Goal: Task Accomplishment & Management: Manage account settings

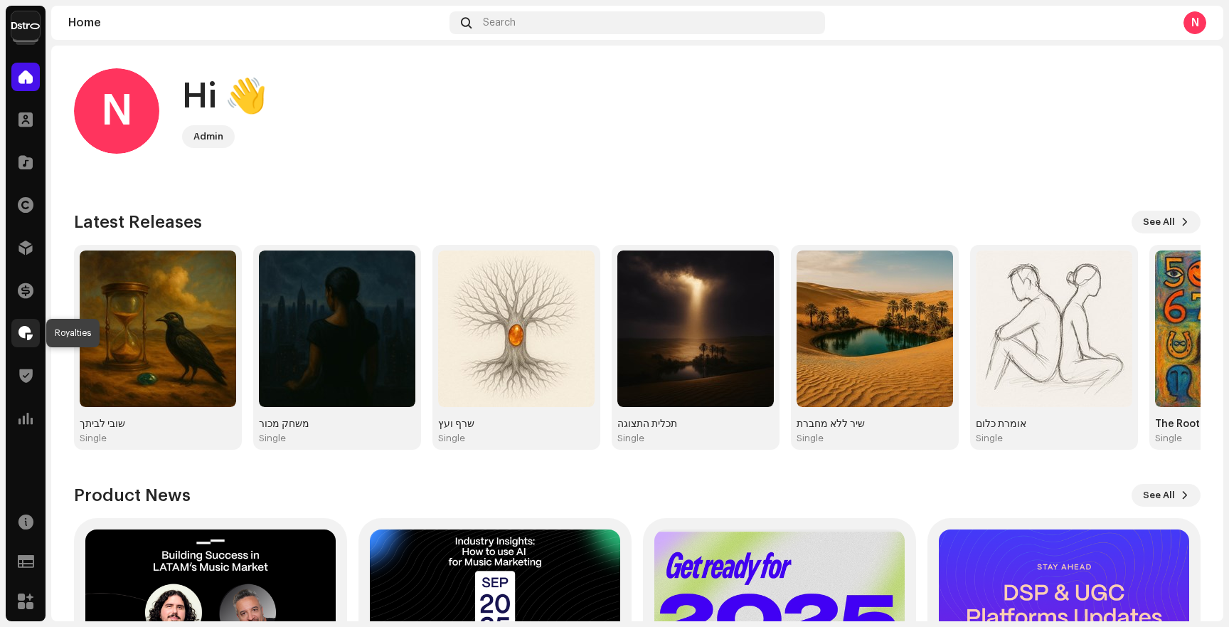
click at [34, 329] on div at bounding box center [25, 333] width 28 height 28
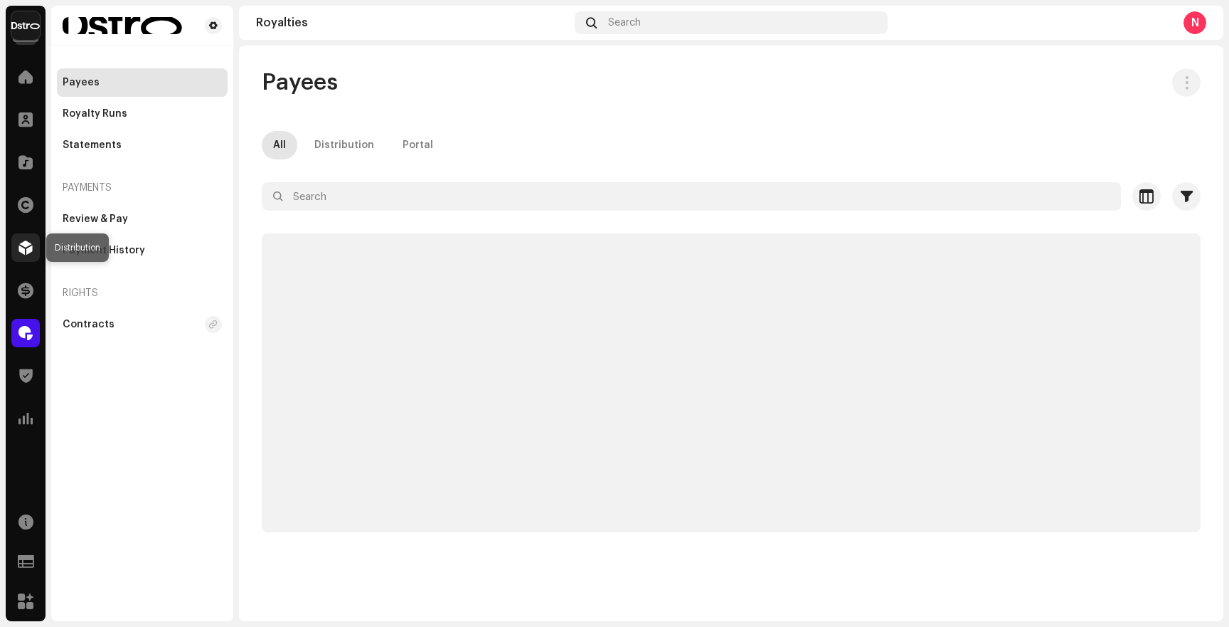
click at [31, 257] on div at bounding box center [25, 247] width 28 height 28
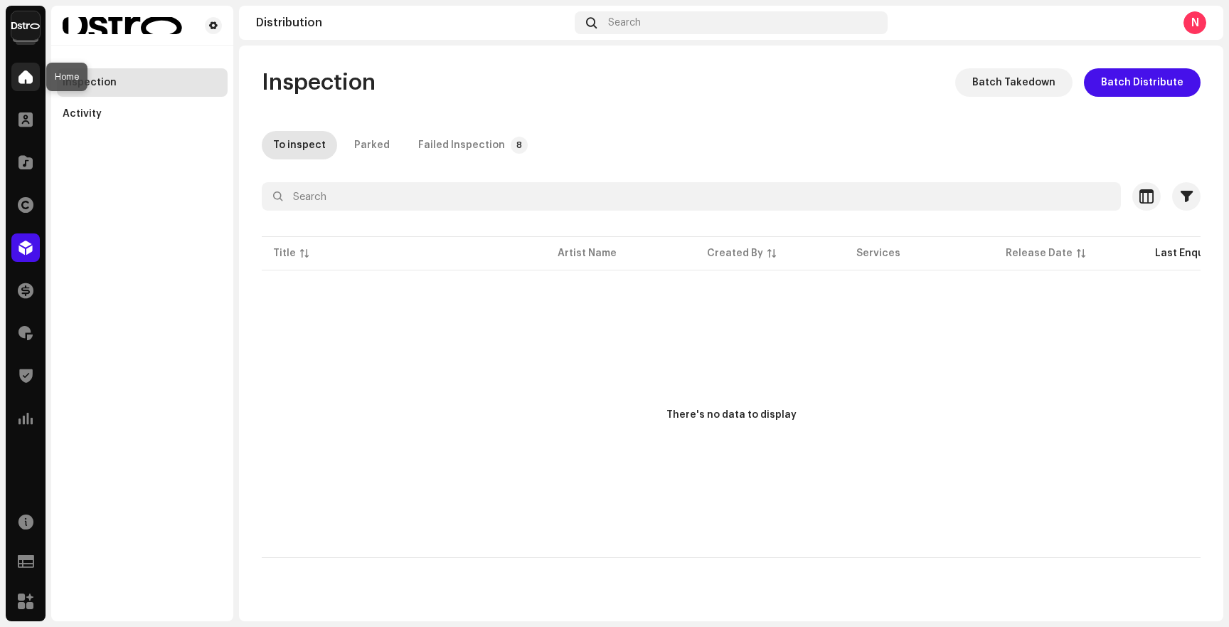
click at [30, 71] on span at bounding box center [25, 76] width 14 height 11
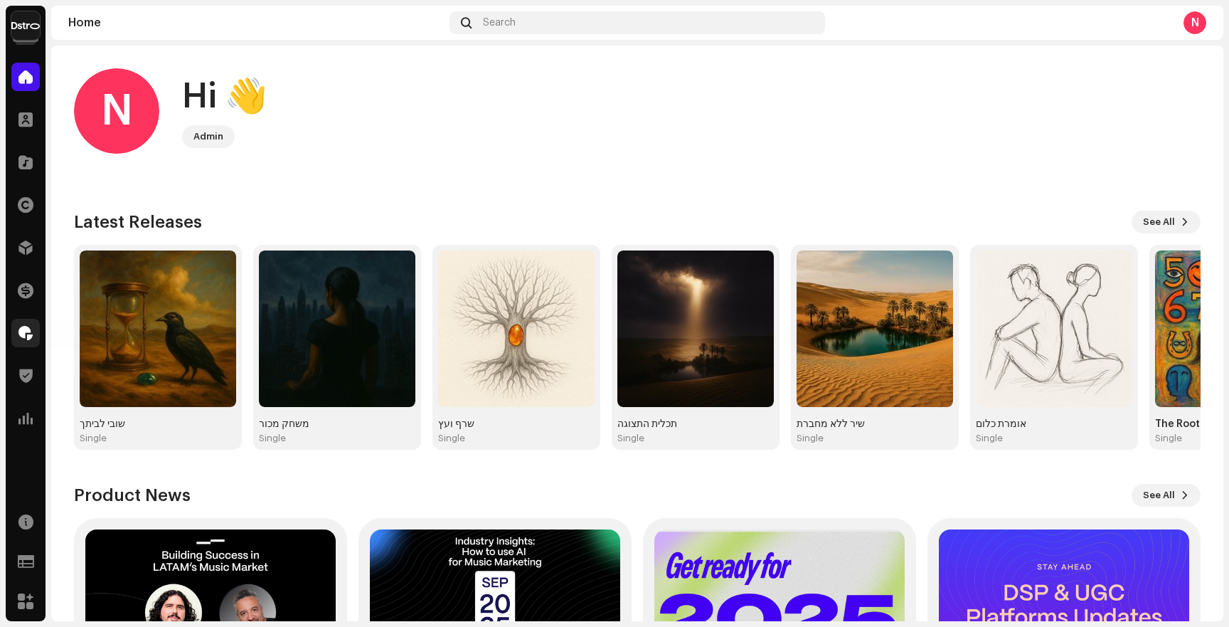
click at [25, 342] on div at bounding box center [25, 333] width 28 height 28
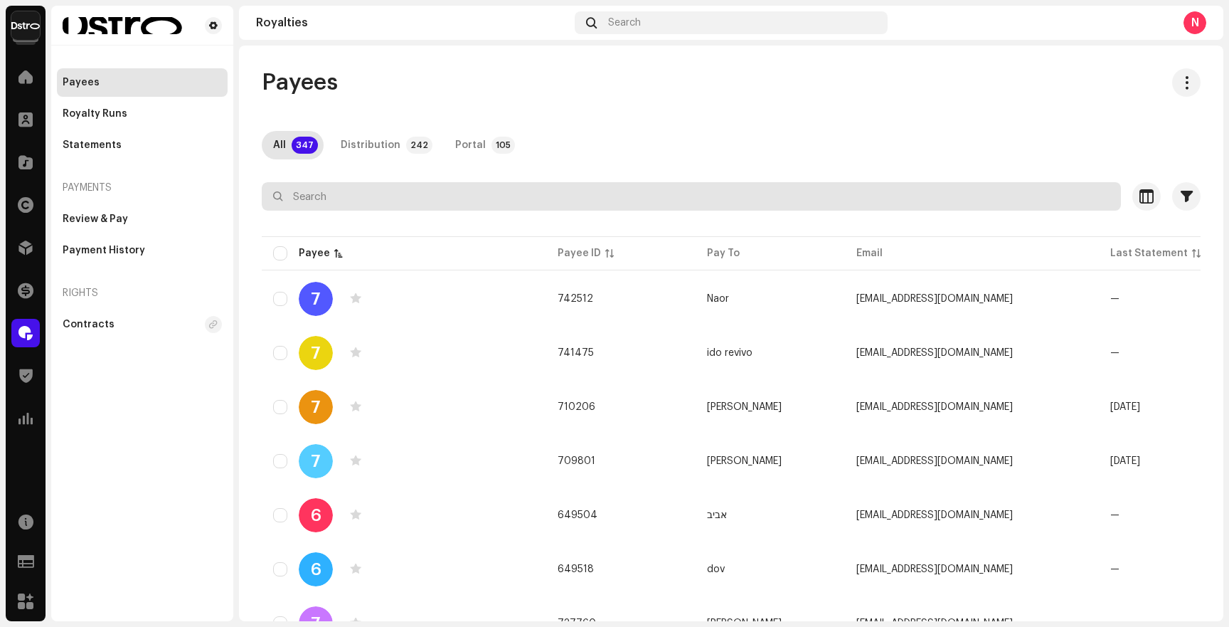
click at [427, 191] on input "text" at bounding box center [691, 196] width 859 height 28
paste input "amiton18"
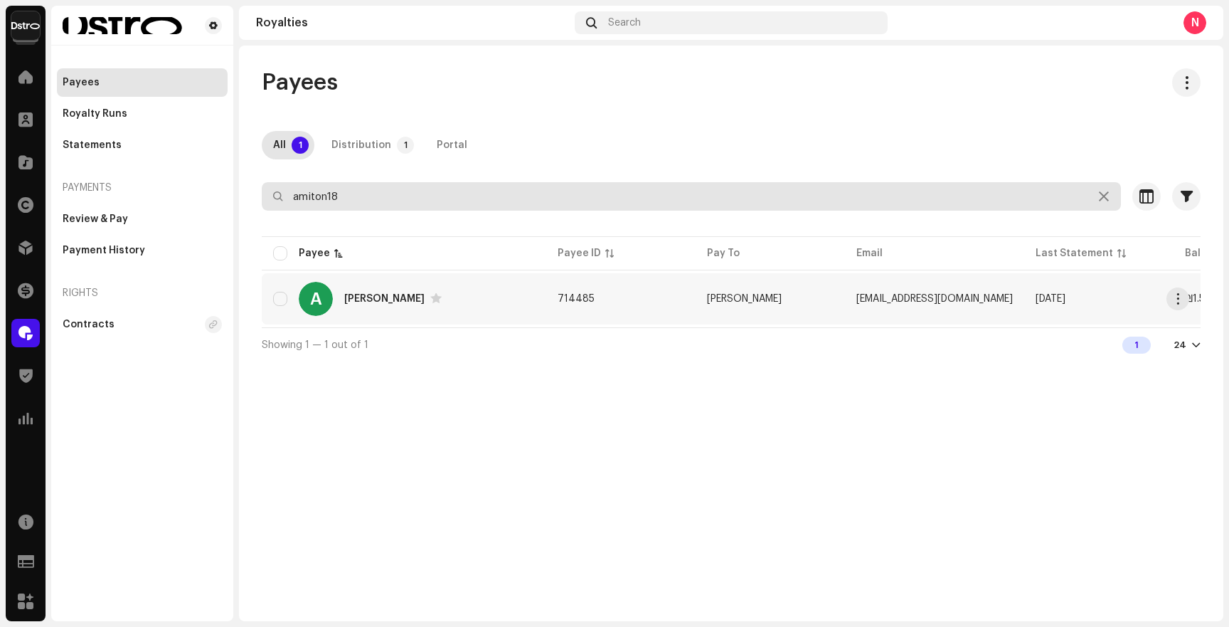
type input "amiton18"
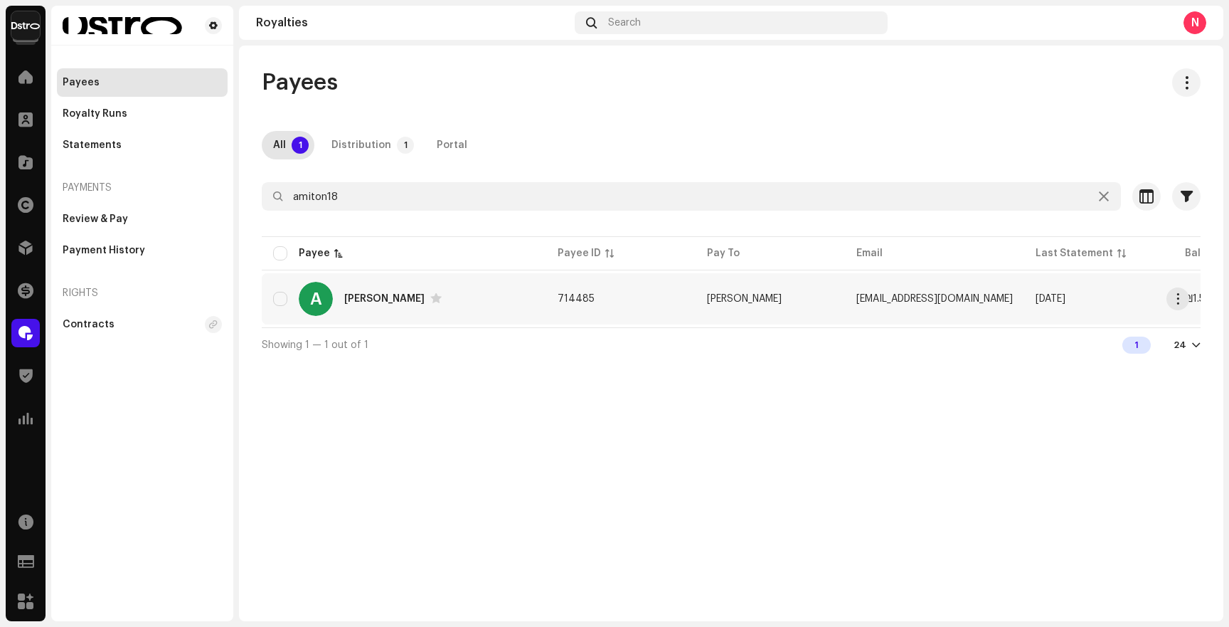
click at [400, 290] on div "A [PERSON_NAME]" at bounding box center [404, 299] width 262 height 34
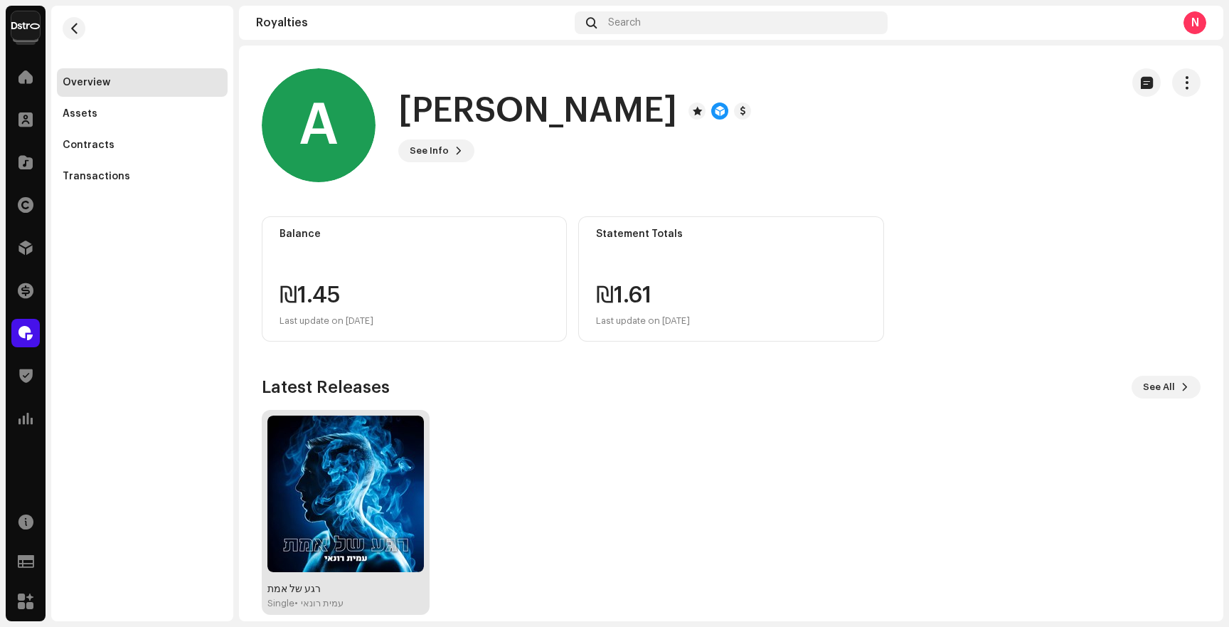
click at [366, 543] on img at bounding box center [345, 493] width 156 height 156
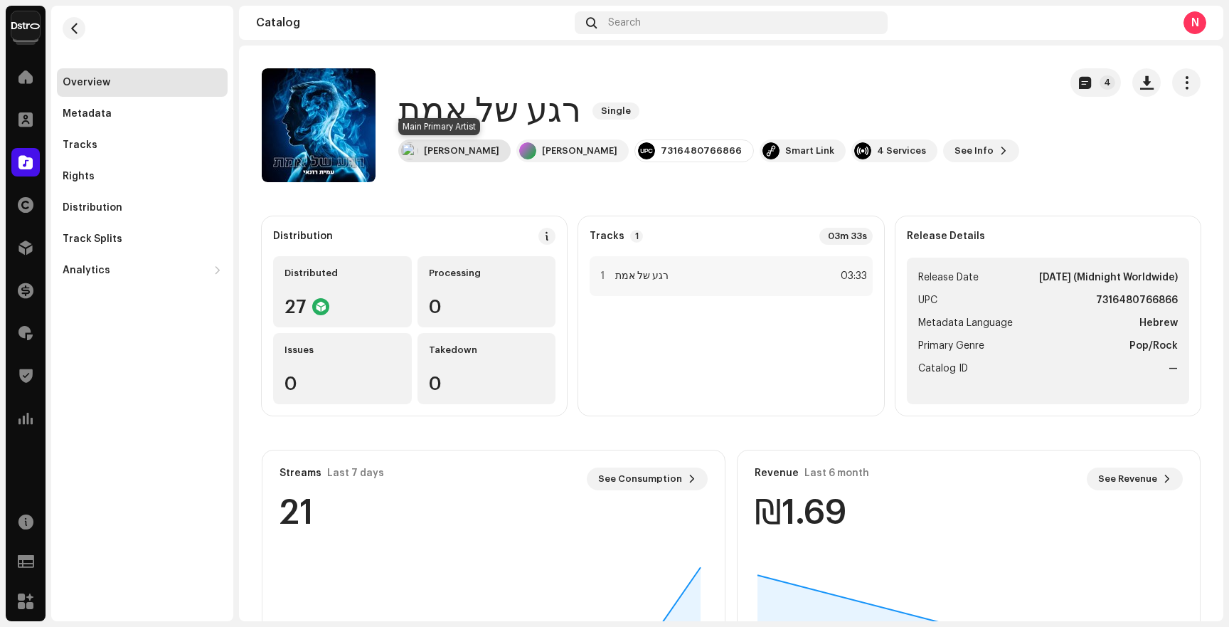
click at [455, 159] on div "[PERSON_NAME]" at bounding box center [454, 150] width 112 height 23
click at [138, 126] on div "Metadata" at bounding box center [142, 114] width 171 height 28
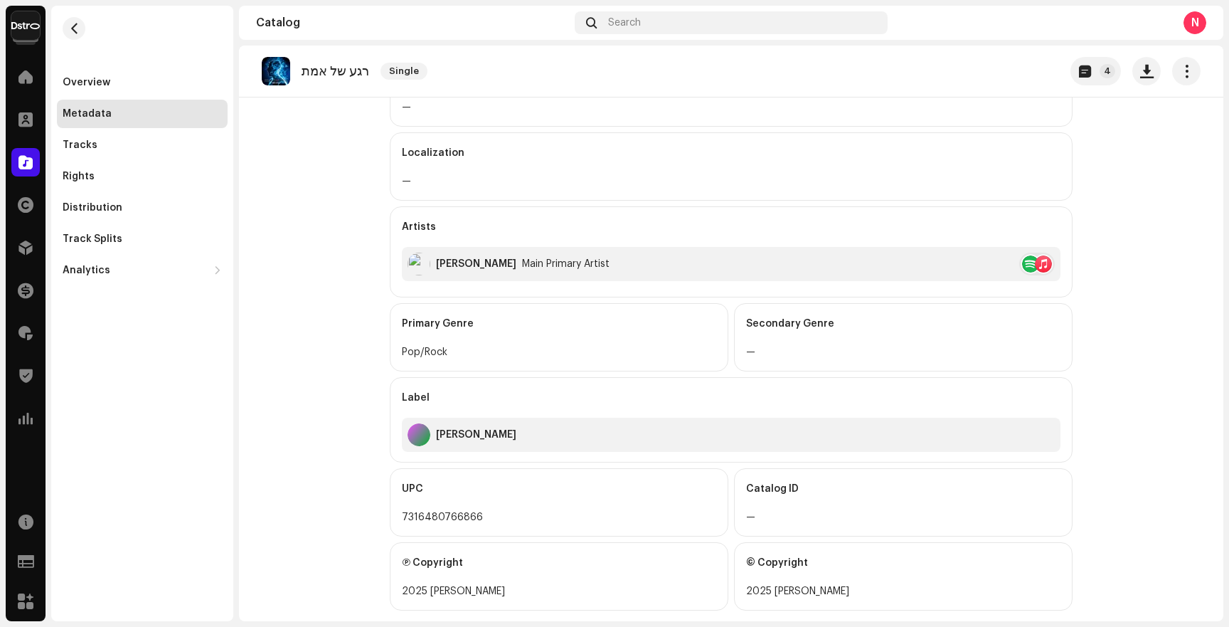
scroll to position [296, 0]
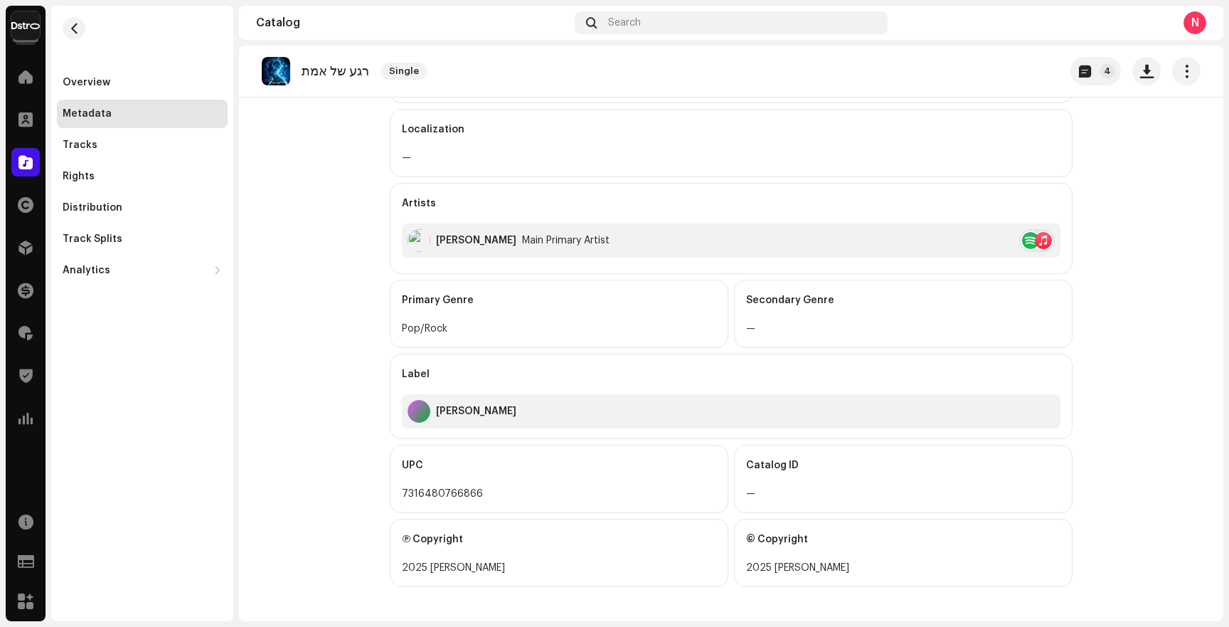
click at [488, 415] on div "[PERSON_NAME]" at bounding box center [731, 411] width 659 height 34
click at [1181, 85] on button "button" at bounding box center [1186, 71] width 28 height 28
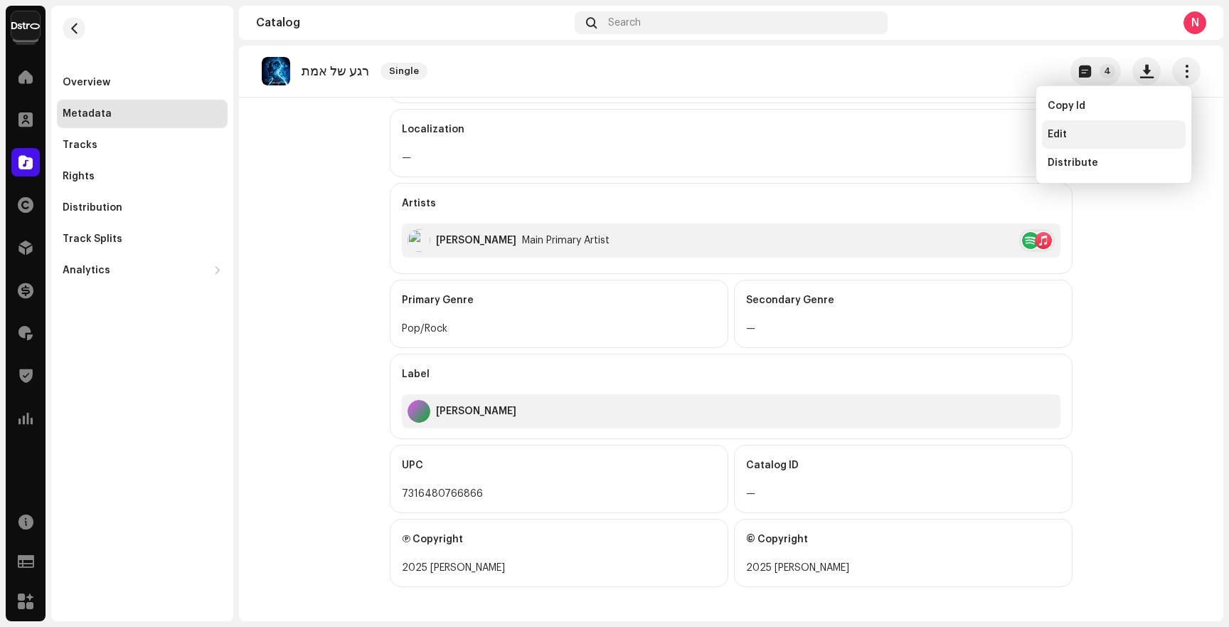
click at [1116, 139] on div "Edit" at bounding box center [1114, 134] width 132 height 11
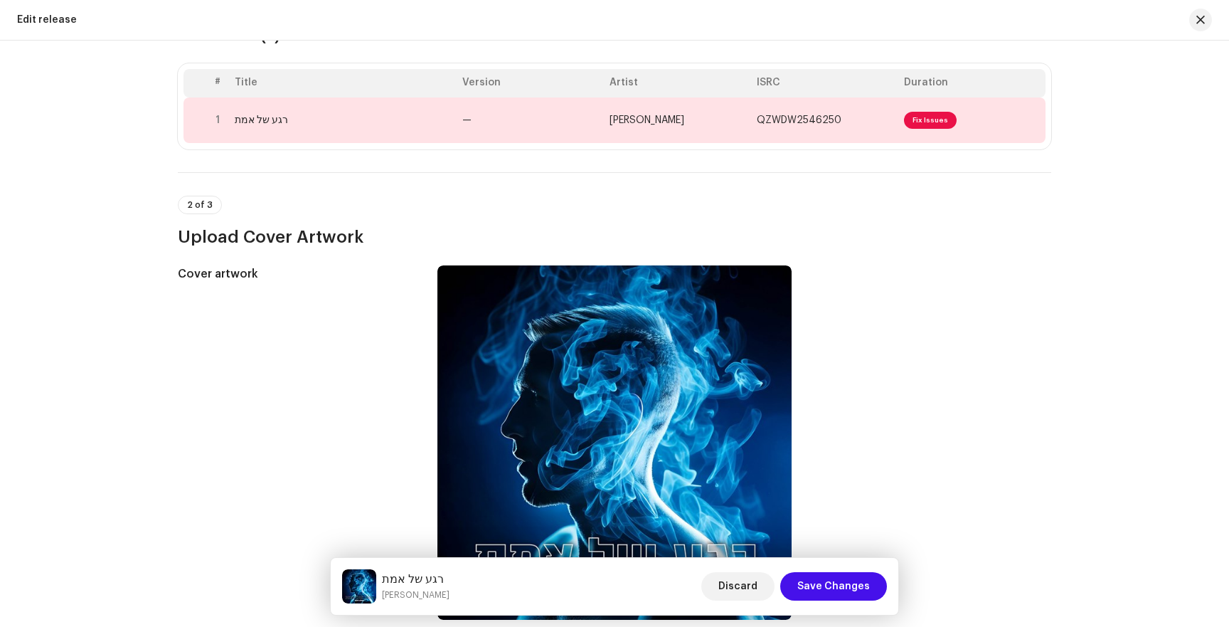
scroll to position [124, 0]
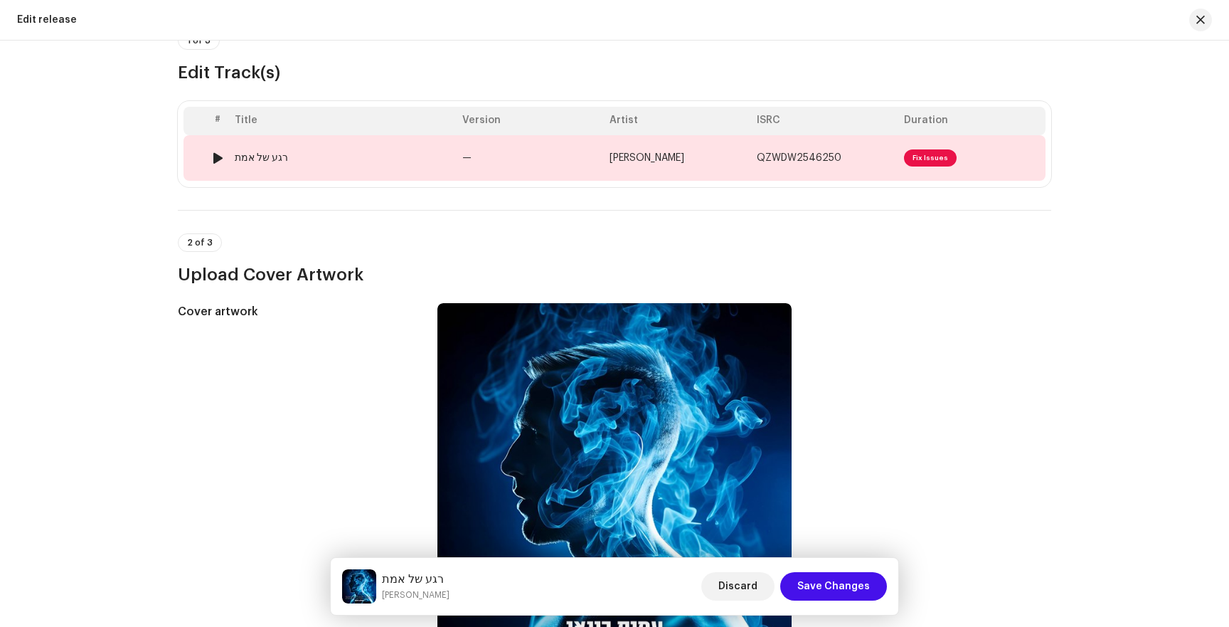
click at [793, 157] on span "QZWDW2546250" at bounding box center [799, 158] width 85 height 10
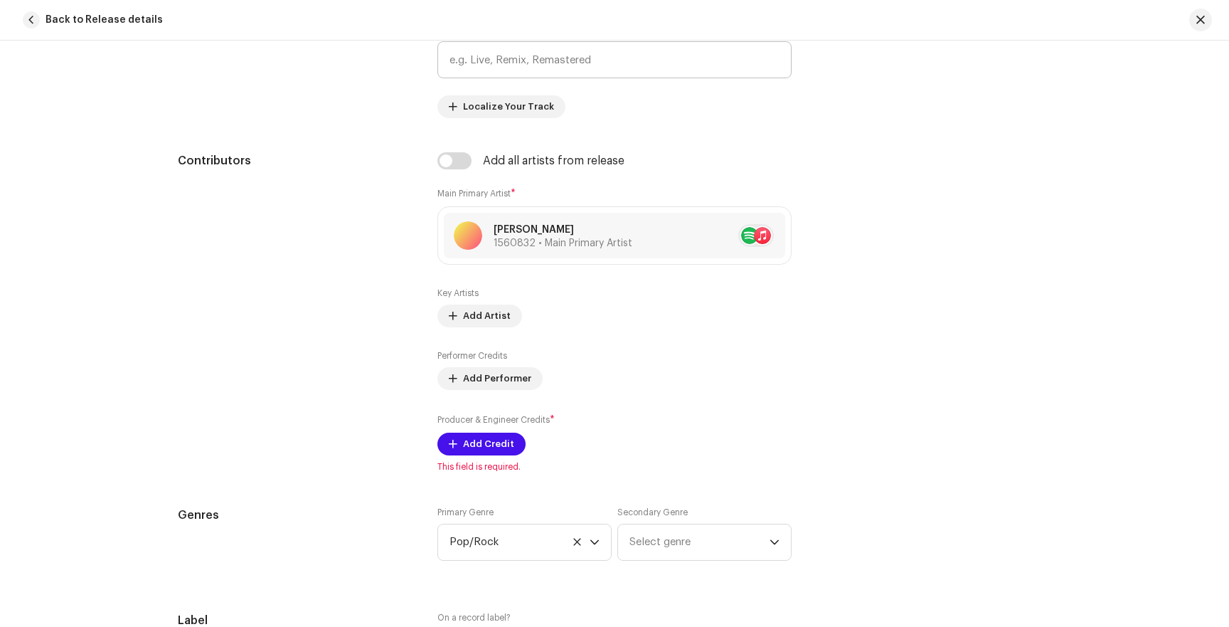
scroll to position [783, 0]
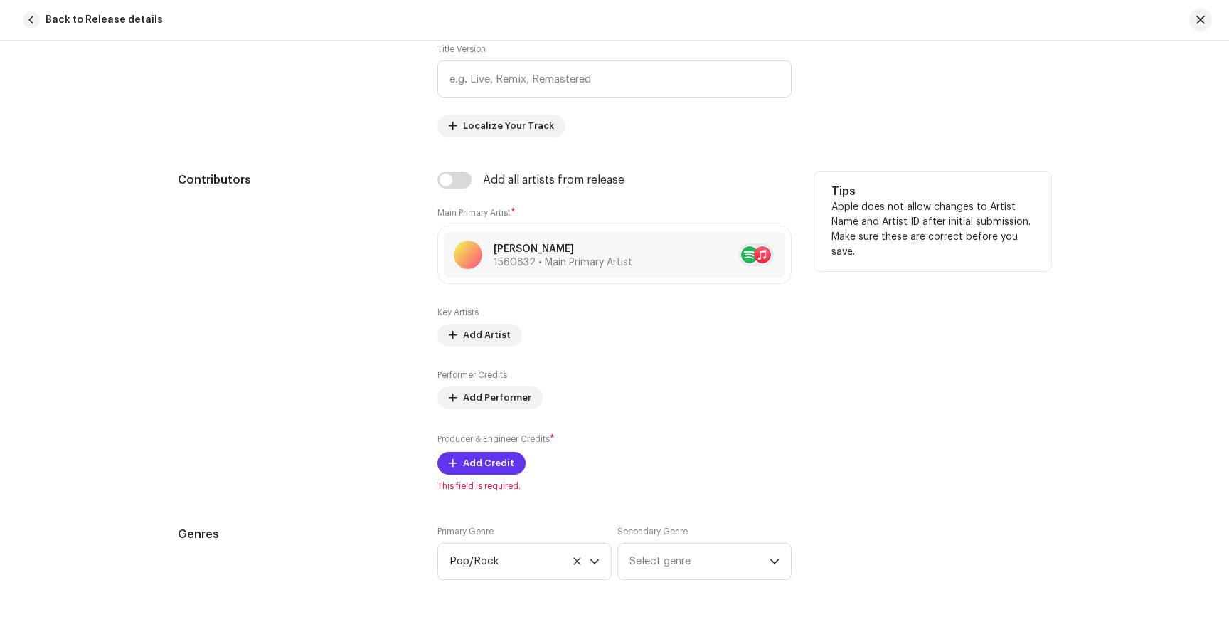
click at [486, 469] on span "Add Credit" at bounding box center [488, 463] width 51 height 28
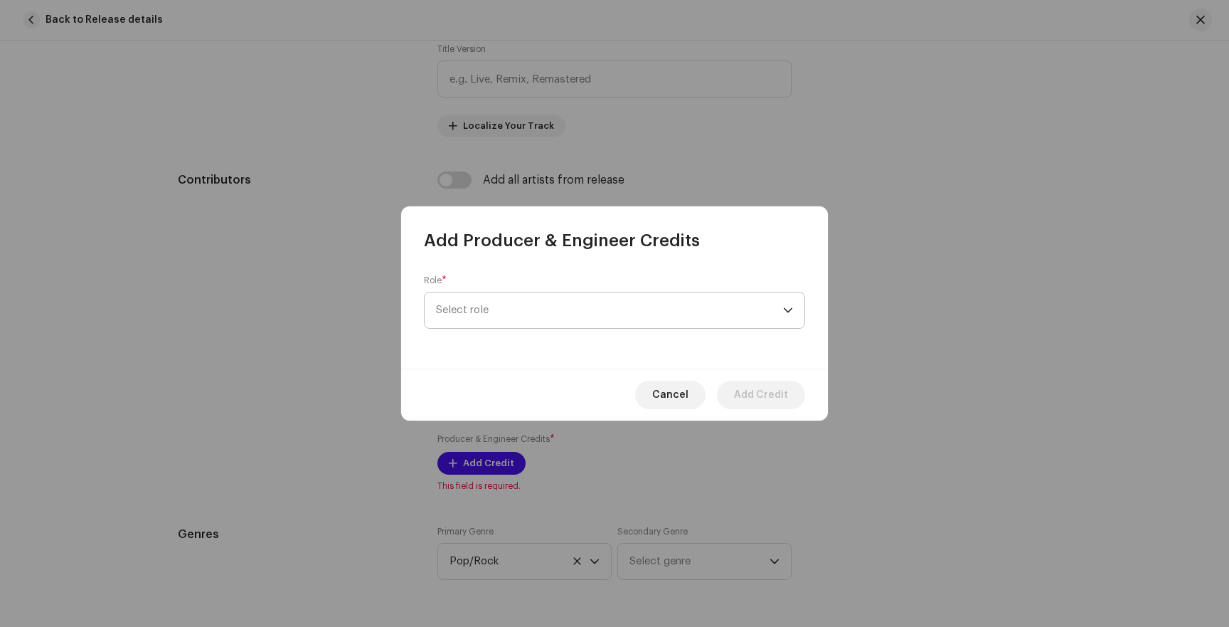
click at [502, 317] on span "Select role" at bounding box center [609, 310] width 347 height 36
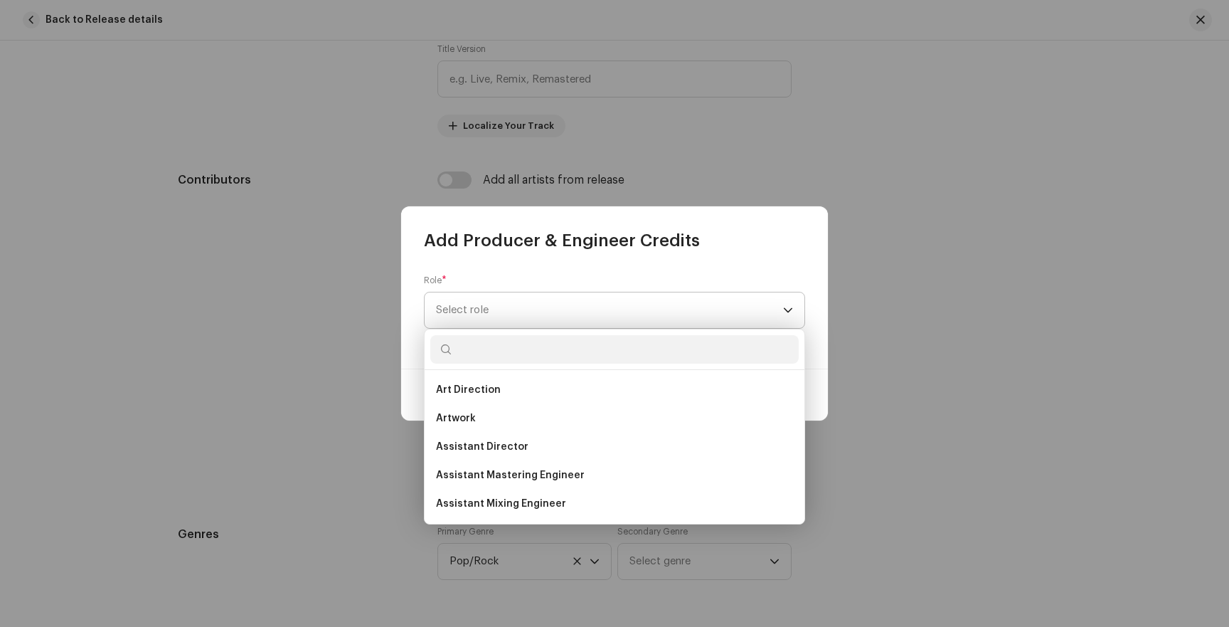
type input "פ"
type input "pro"
click at [513, 502] on li "Producer" at bounding box center [614, 503] width 368 height 28
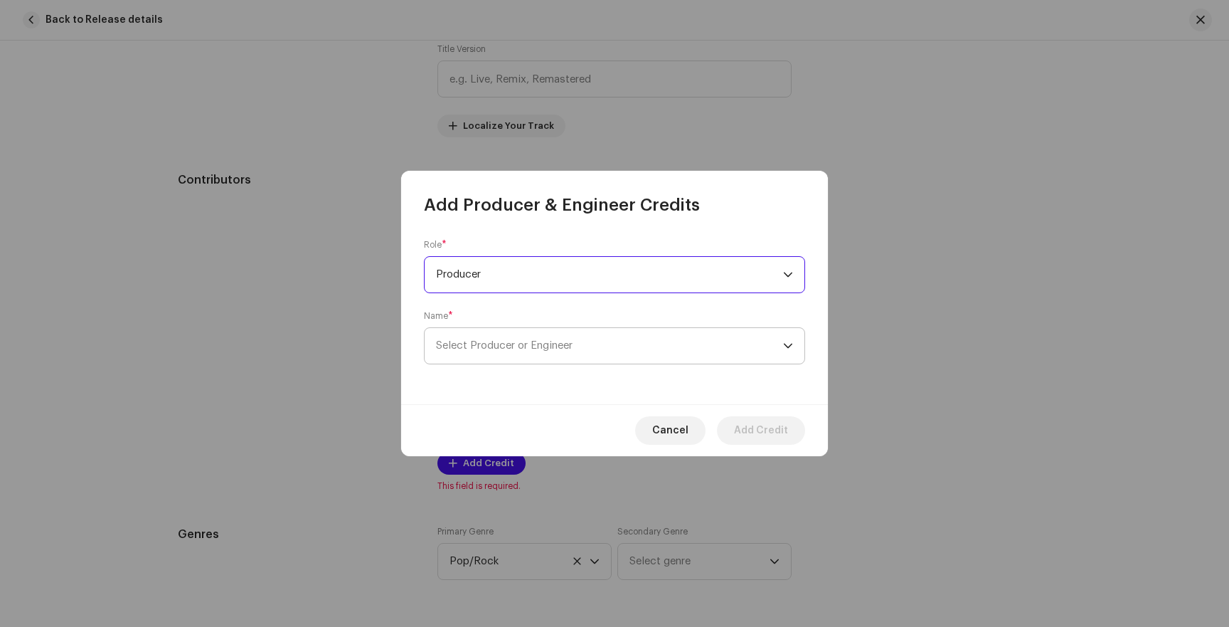
click at [689, 359] on span "Select Producer or Engineer" at bounding box center [609, 346] width 347 height 36
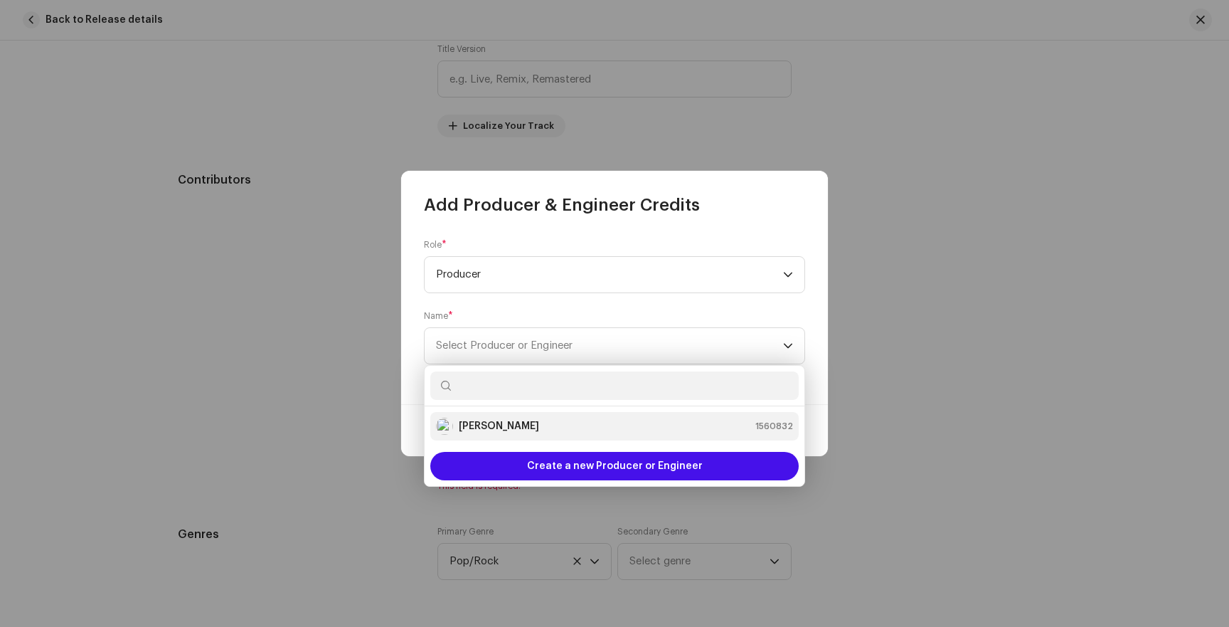
click at [655, 423] on div "[PERSON_NAME] 1560832" at bounding box center [614, 426] width 357 height 17
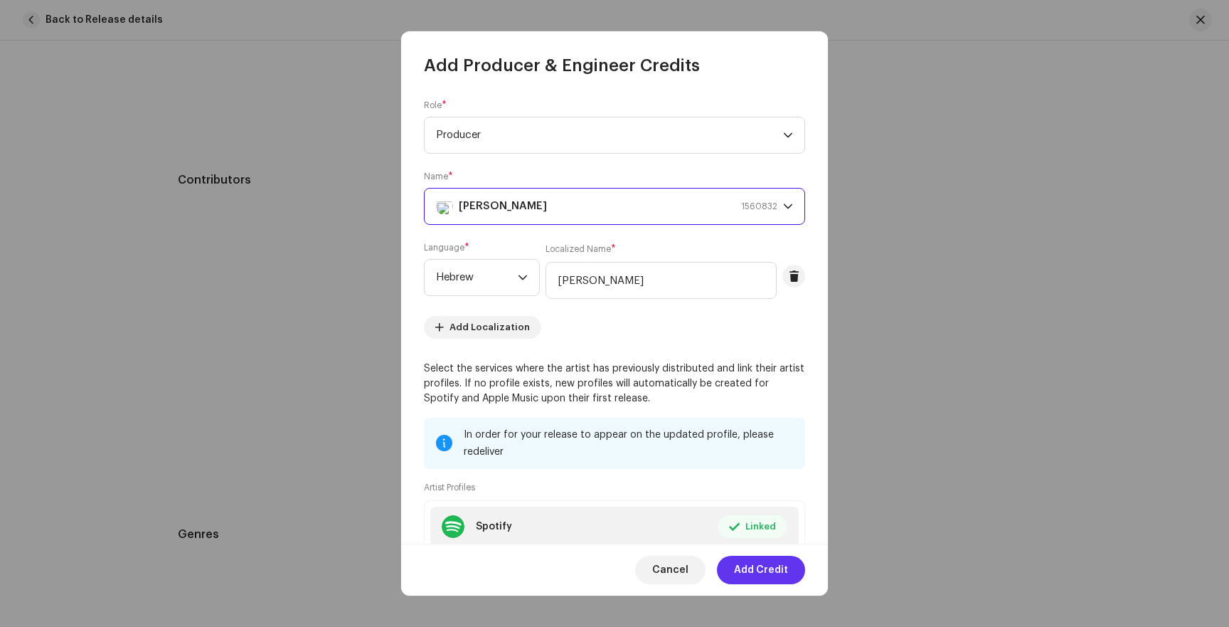
click at [757, 571] on span "Add Credit" at bounding box center [761, 570] width 54 height 28
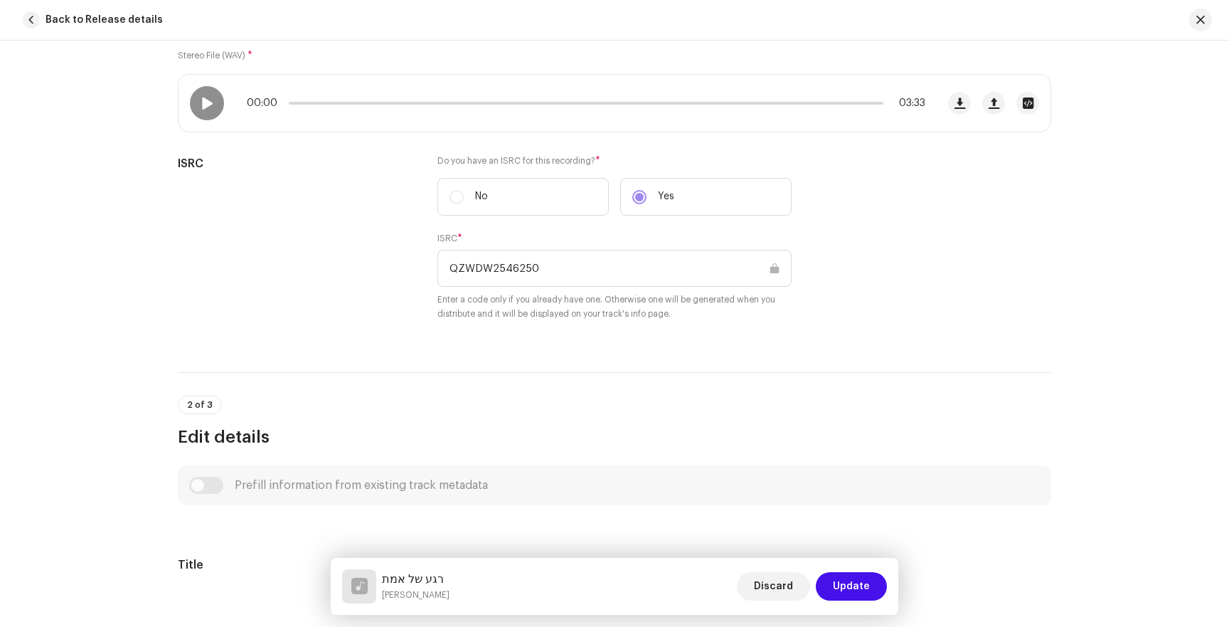
scroll to position [0, 0]
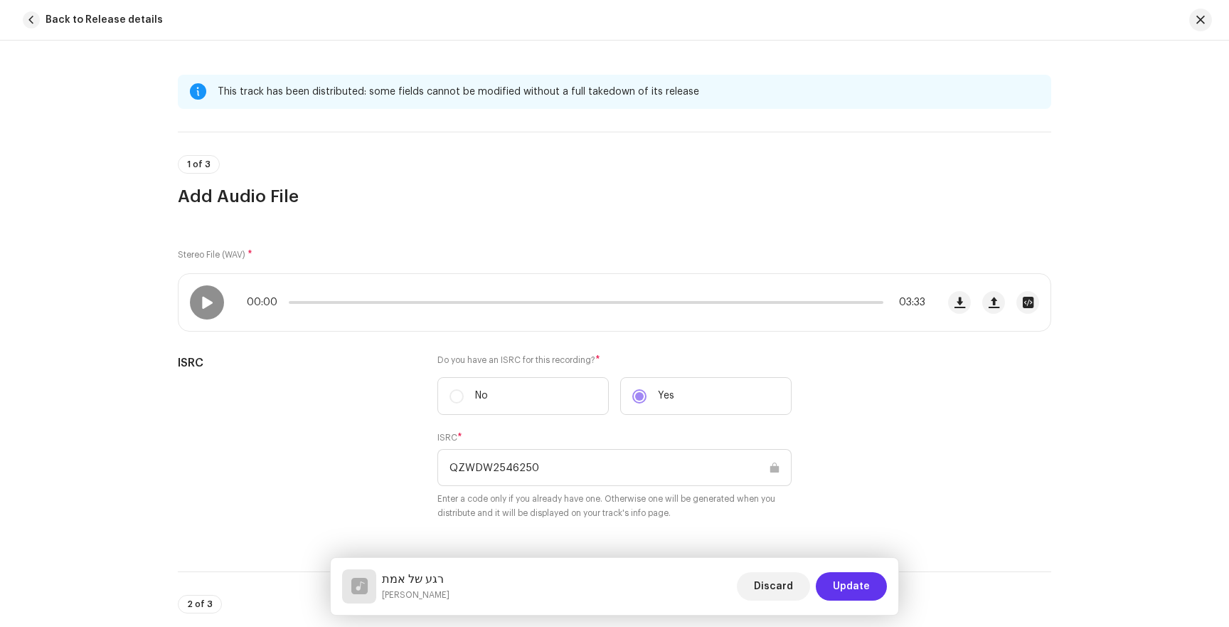
click at [848, 585] on span "Update" at bounding box center [851, 586] width 37 height 28
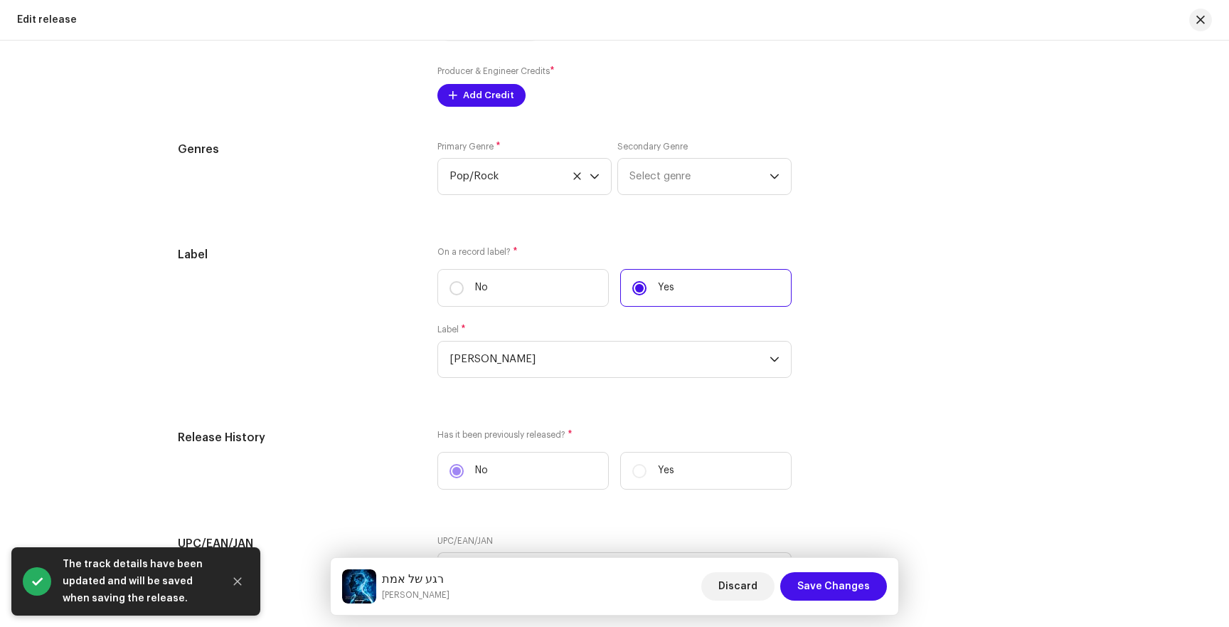
scroll to position [1282, 0]
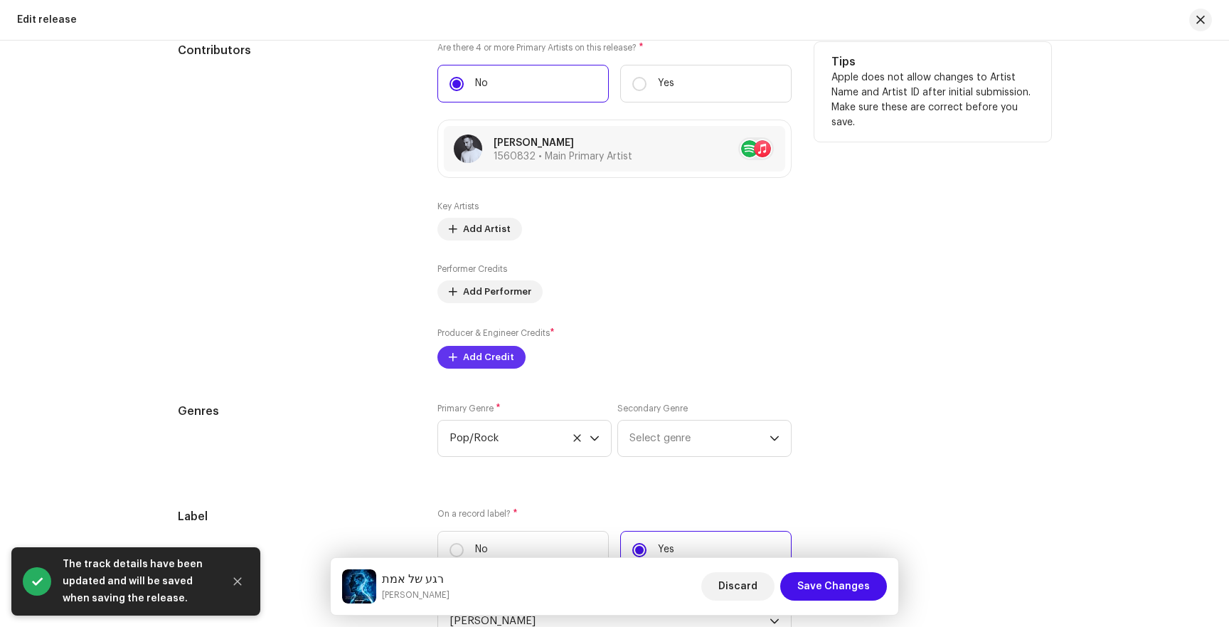
click at [477, 364] on span "Add Credit" at bounding box center [488, 357] width 51 height 28
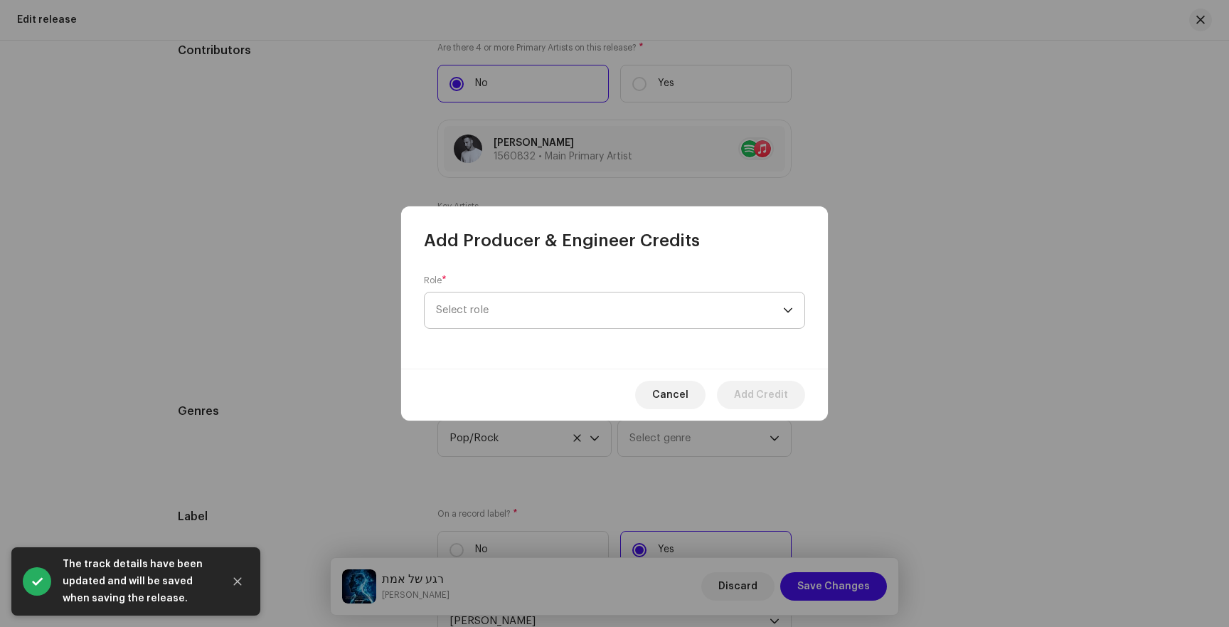
click at [623, 311] on span "Select role" at bounding box center [609, 310] width 347 height 36
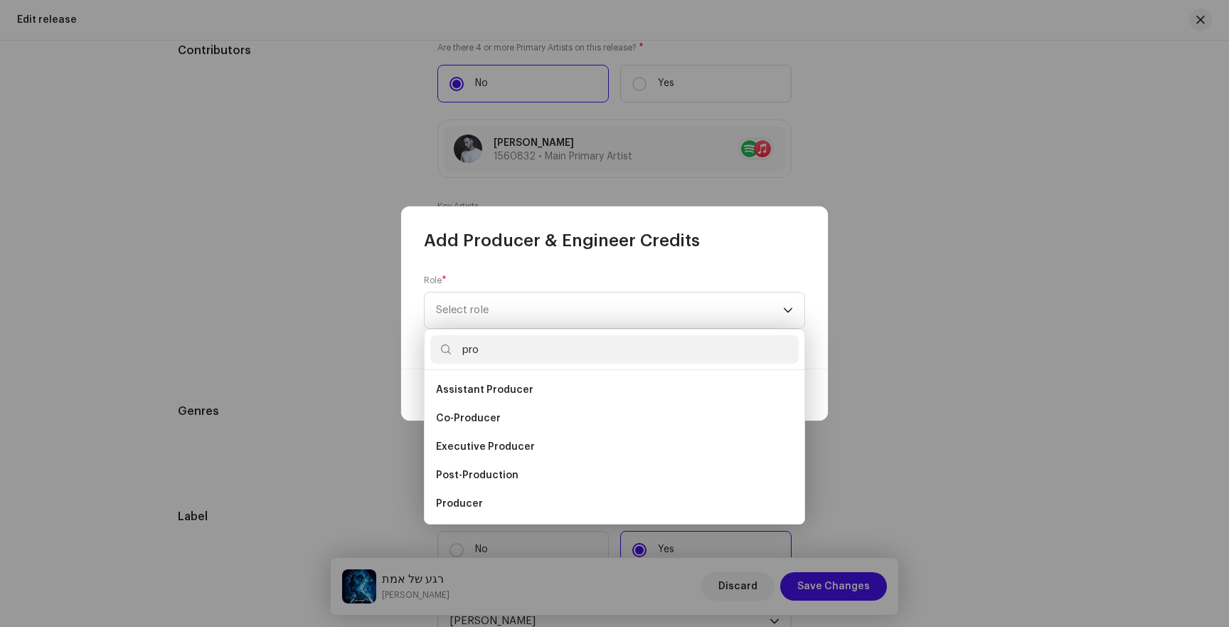
scroll to position [23, 0]
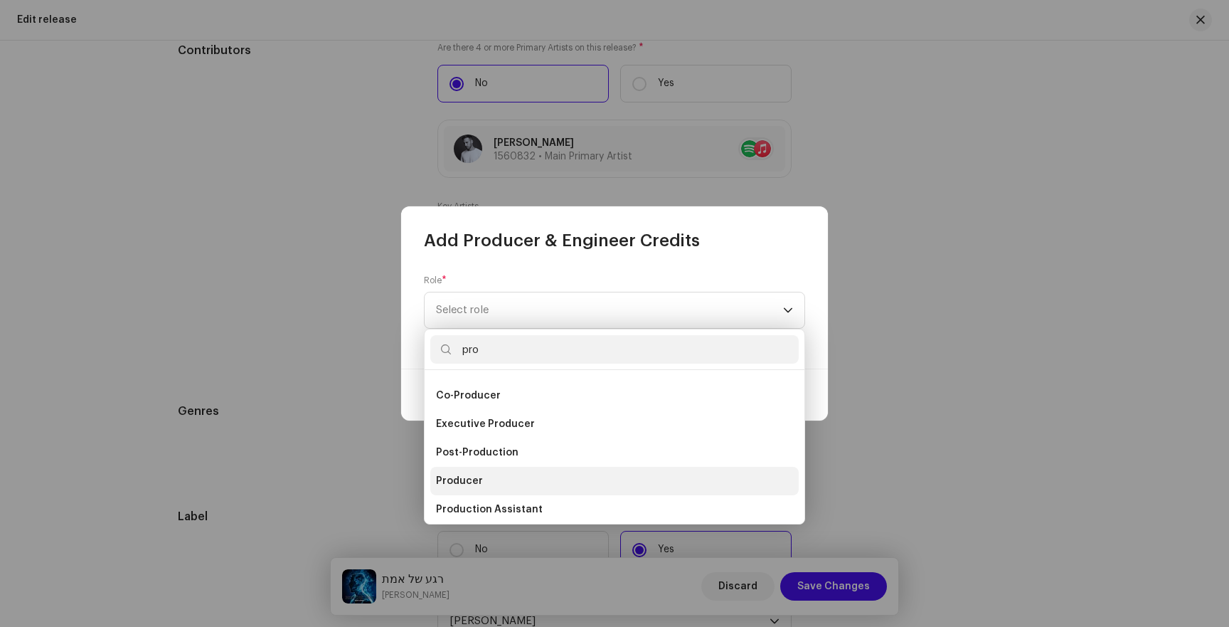
type input "pro"
click at [541, 481] on li "Producer" at bounding box center [614, 481] width 368 height 28
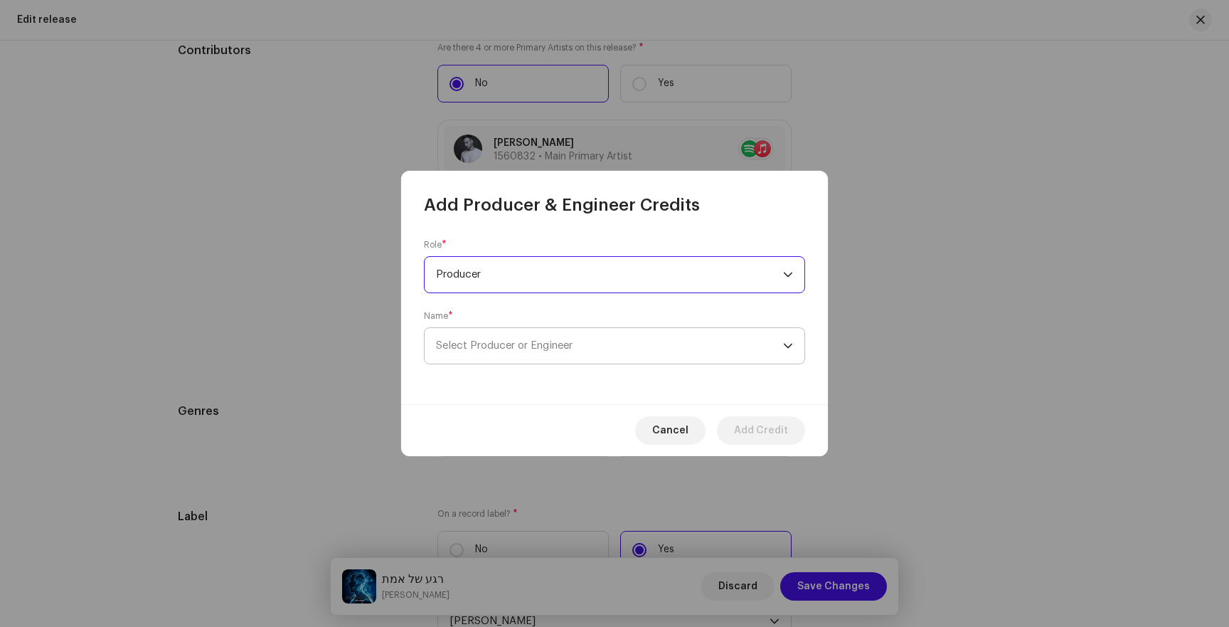
click at [554, 359] on span "Select Producer or Engineer" at bounding box center [609, 346] width 347 height 36
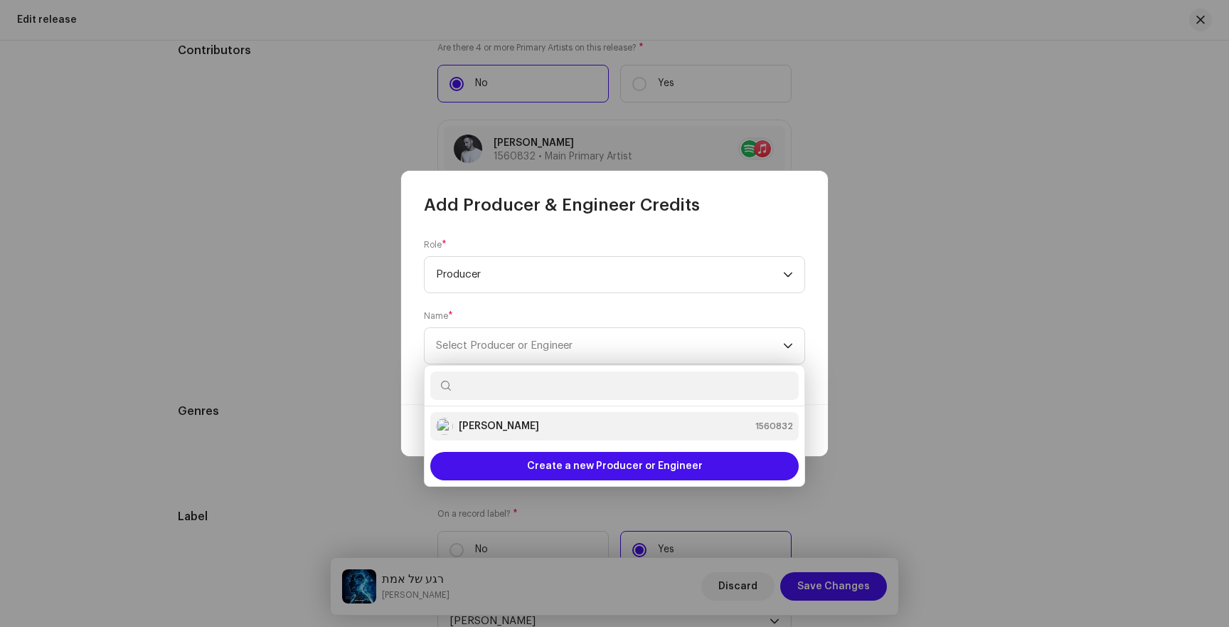
click at [536, 423] on div "[PERSON_NAME] 1560832" at bounding box center [614, 426] width 357 height 17
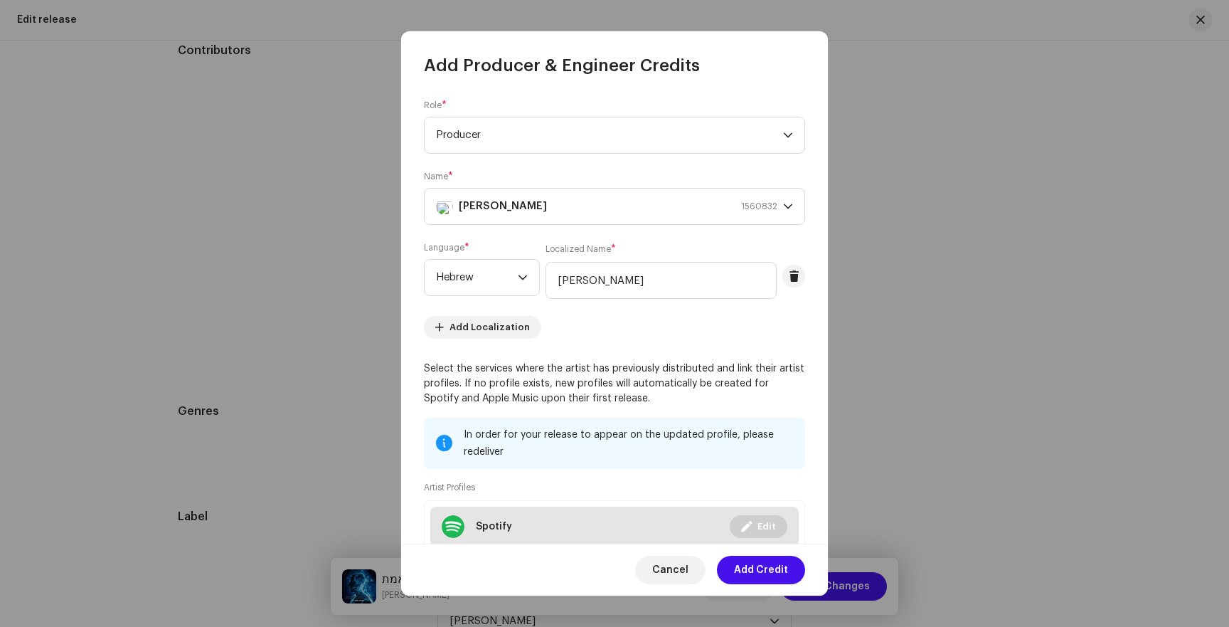
click at [758, 527] on span "Edit" at bounding box center [767, 526] width 18 height 28
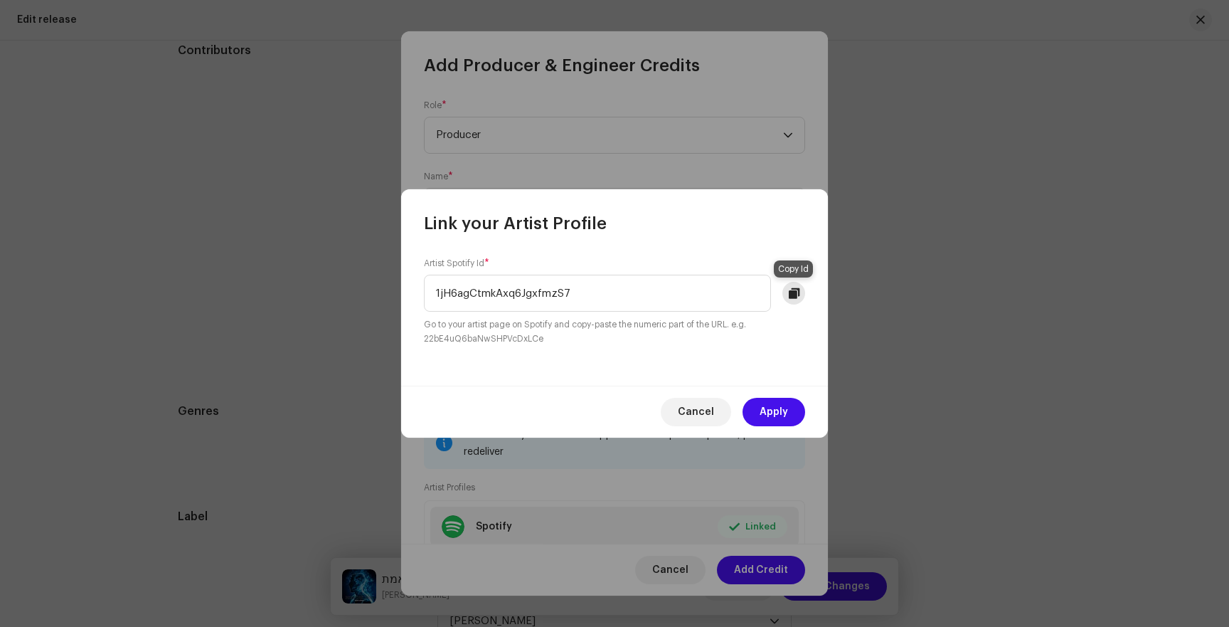
click at [790, 289] on span at bounding box center [794, 292] width 11 height 11
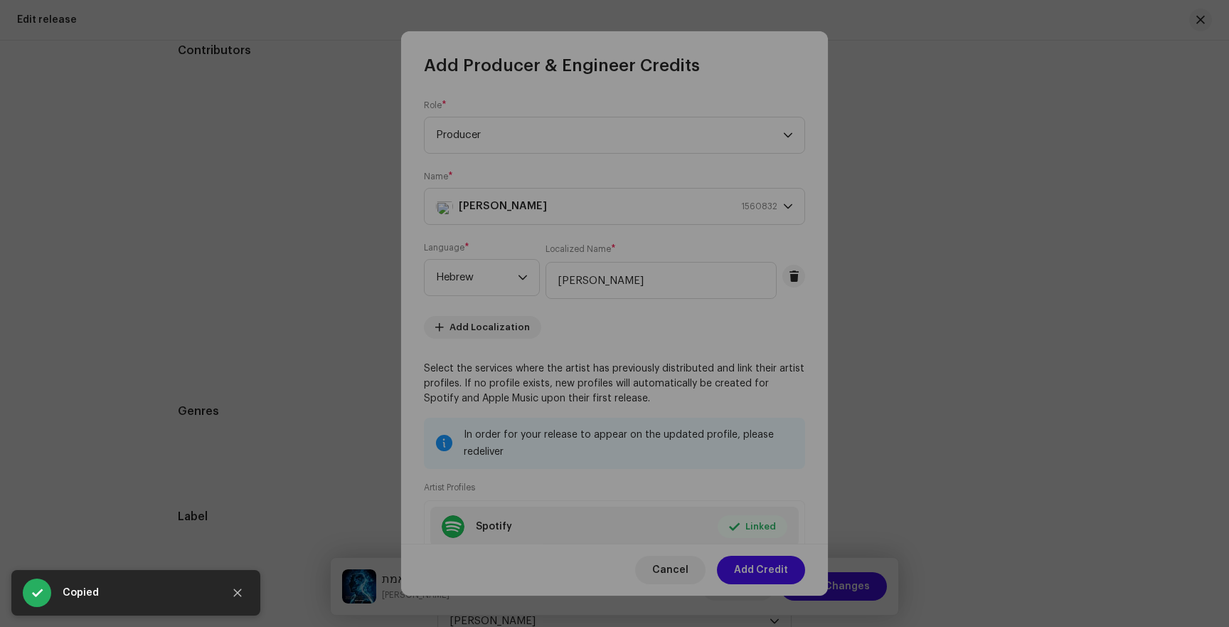
click at [775, 571] on div "Link your Artist Profile Artist Spotify Id * 1jH6agCtmkAxq6JgxfmzS7 Go to your …" at bounding box center [614, 313] width 1229 height 627
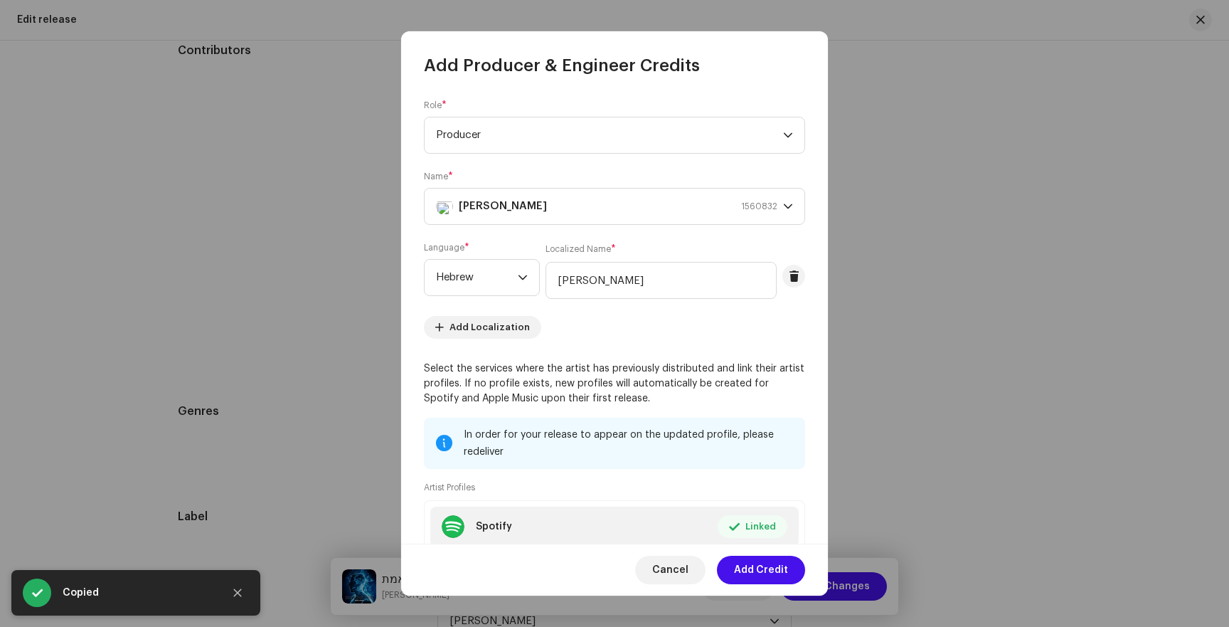
click at [775, 571] on span "Add Credit" at bounding box center [761, 570] width 54 height 28
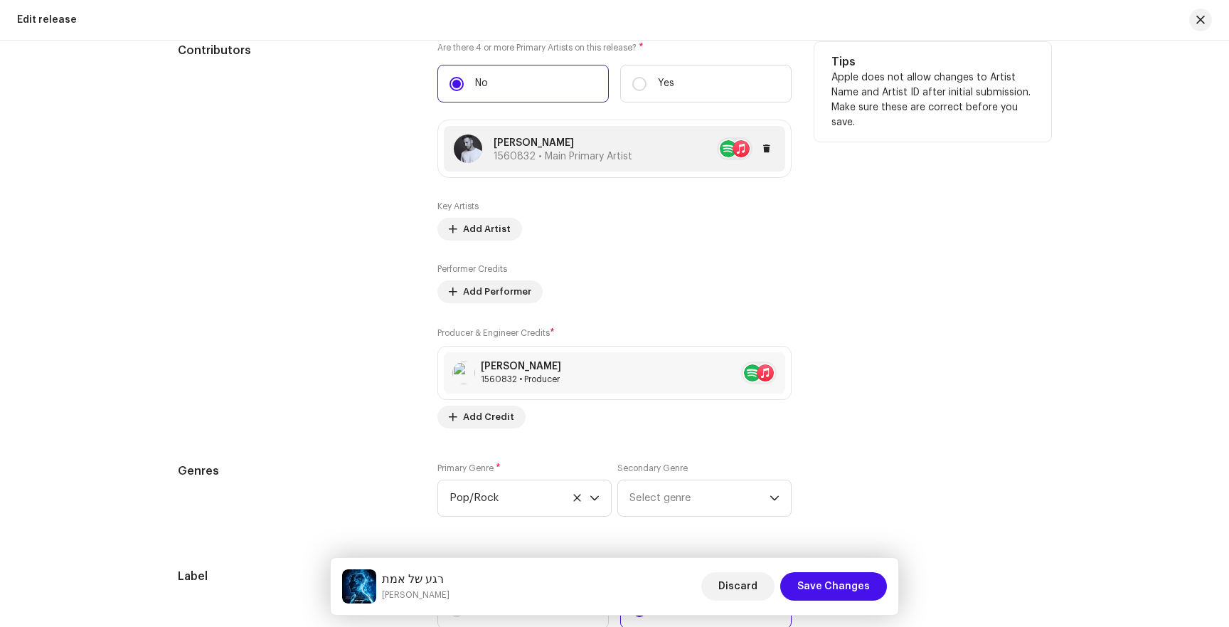
click at [717, 146] on re-a-table-artist-ids at bounding box center [735, 148] width 36 height 23
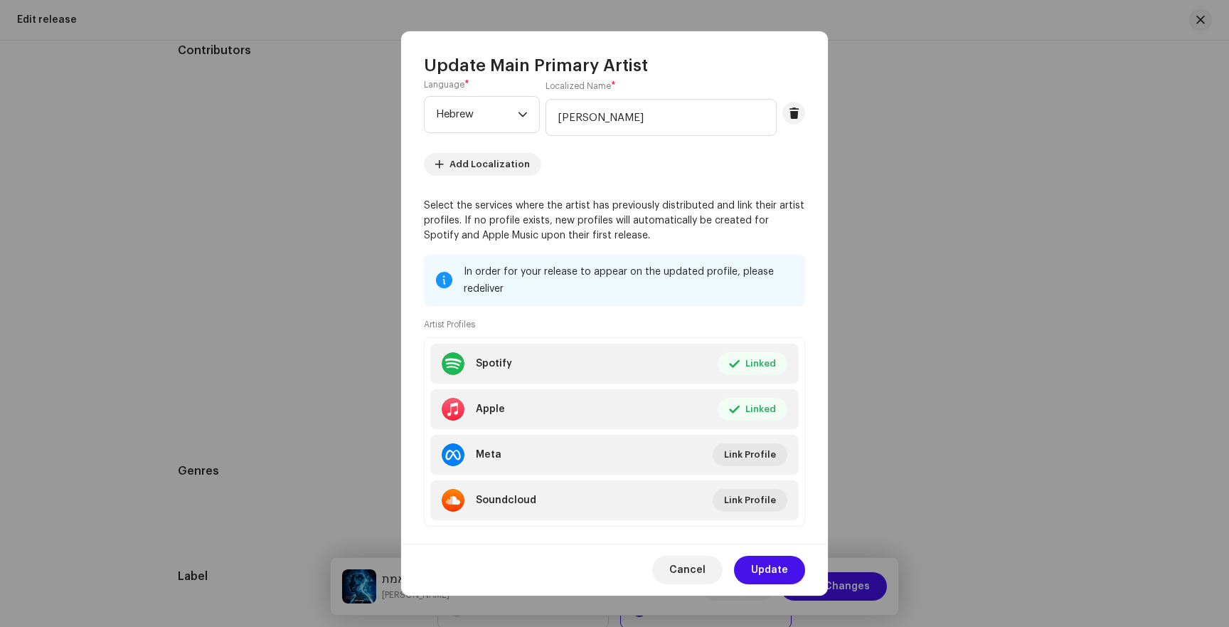
scroll to position [115, 0]
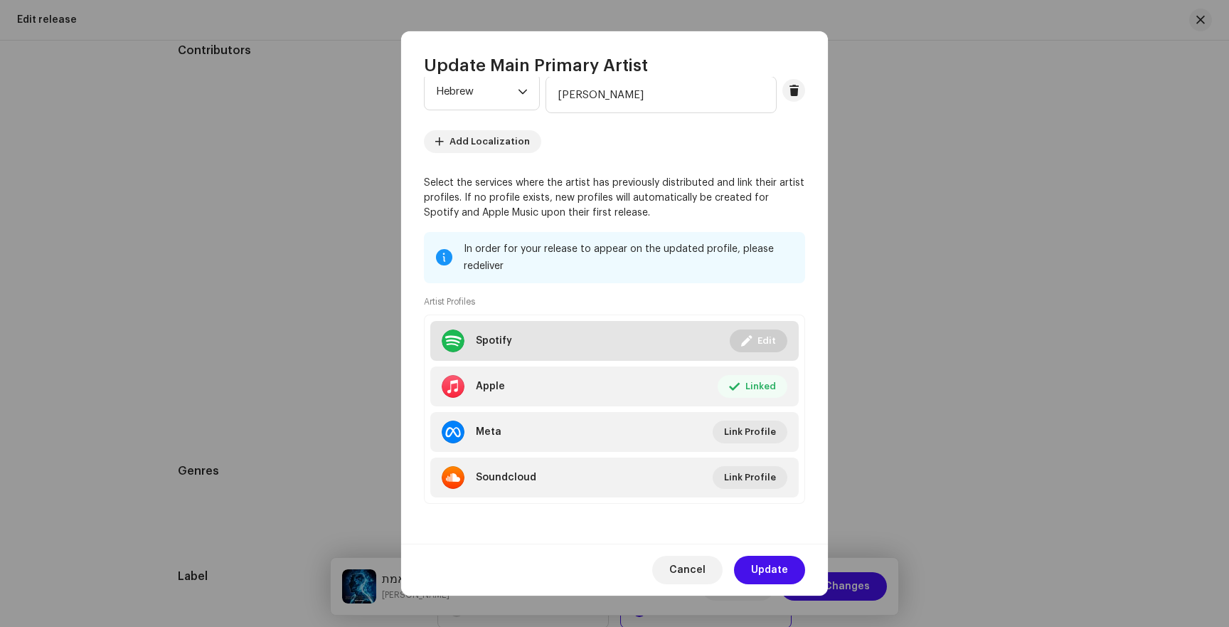
click at [507, 351] on div "Spotify" at bounding box center [477, 340] width 70 height 23
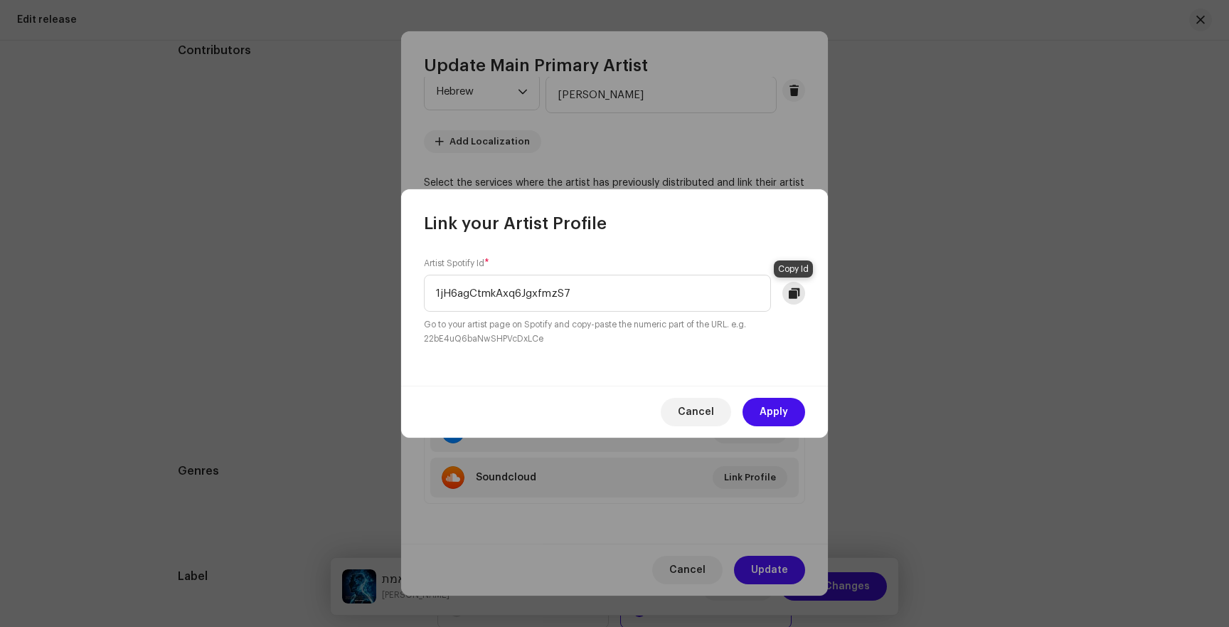
click at [792, 288] on span at bounding box center [794, 292] width 11 height 11
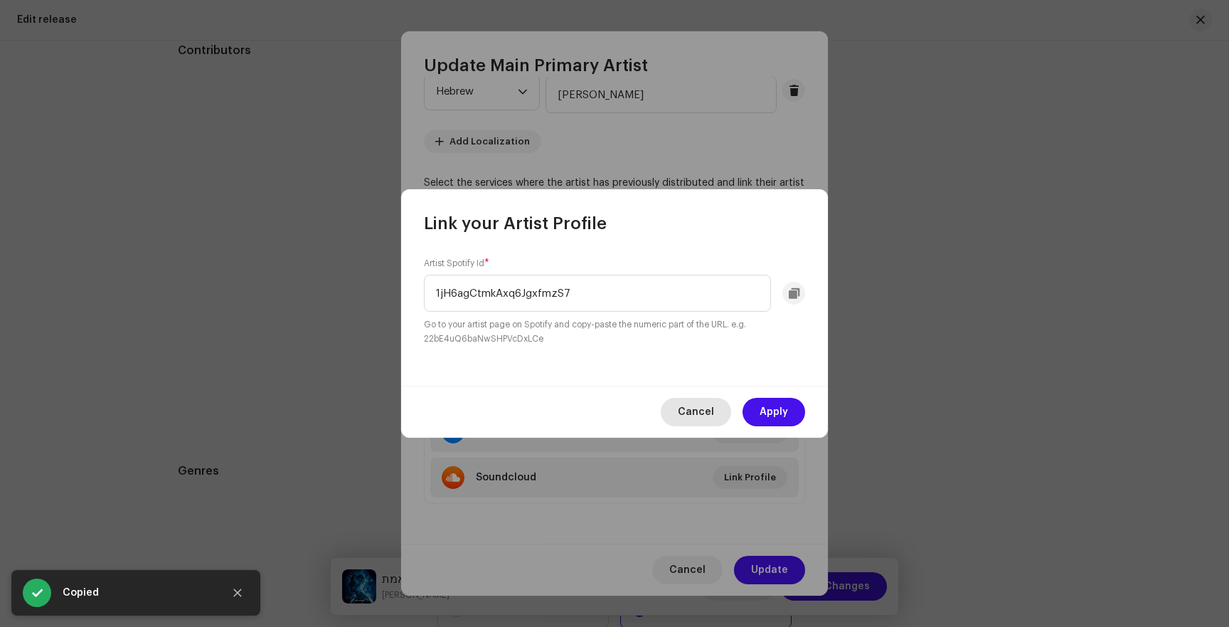
click at [720, 421] on button "Cancel" at bounding box center [696, 412] width 70 height 28
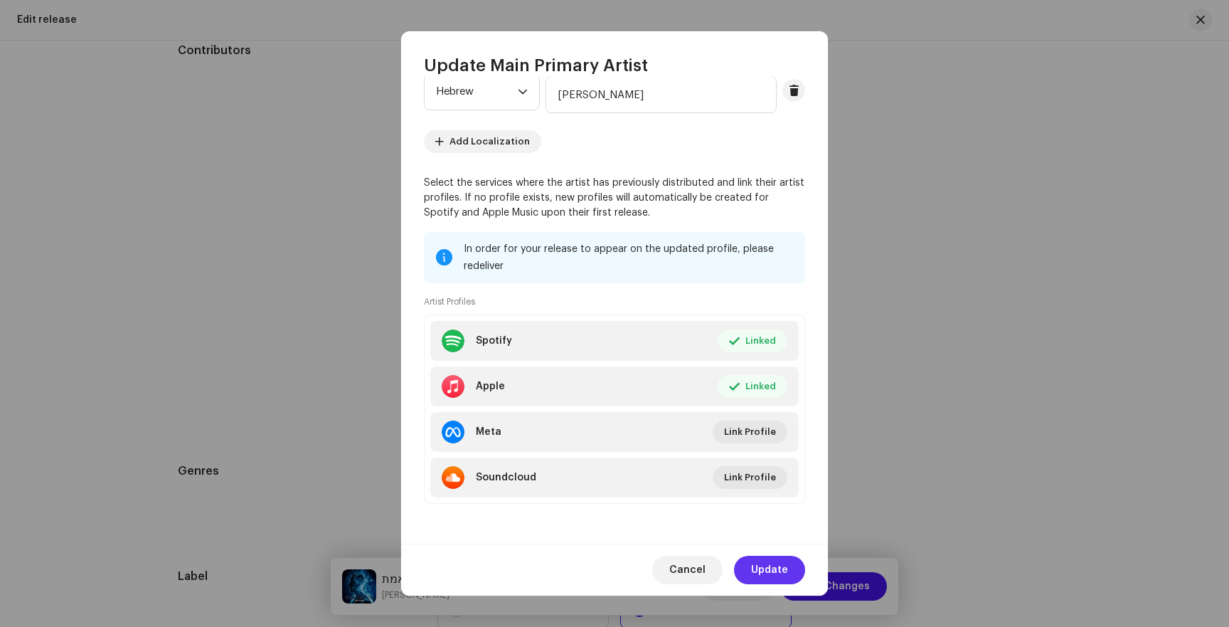
click at [770, 559] on span "Update" at bounding box center [769, 570] width 37 height 28
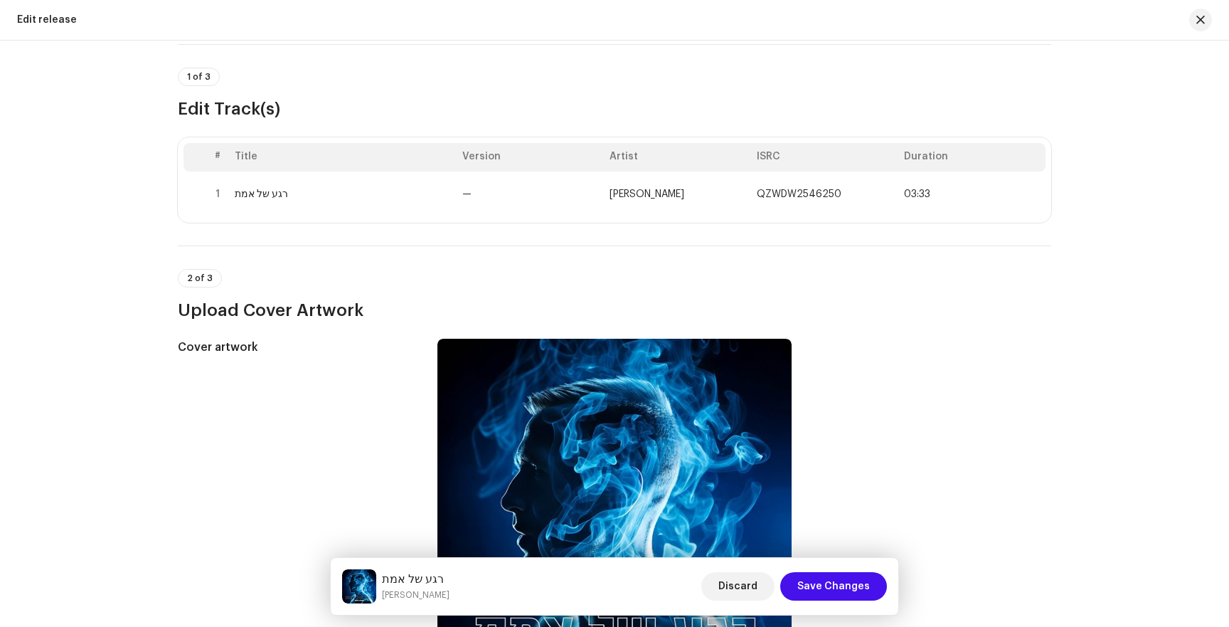
scroll to position [0, 0]
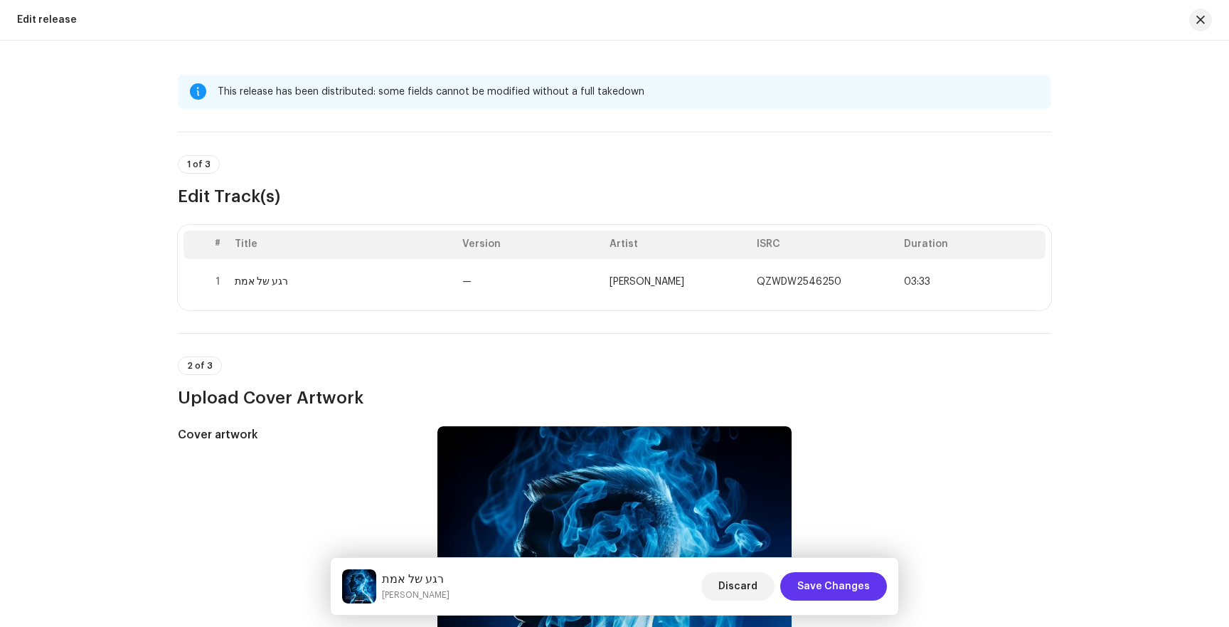
click at [805, 588] on span "Save Changes" at bounding box center [833, 586] width 73 height 28
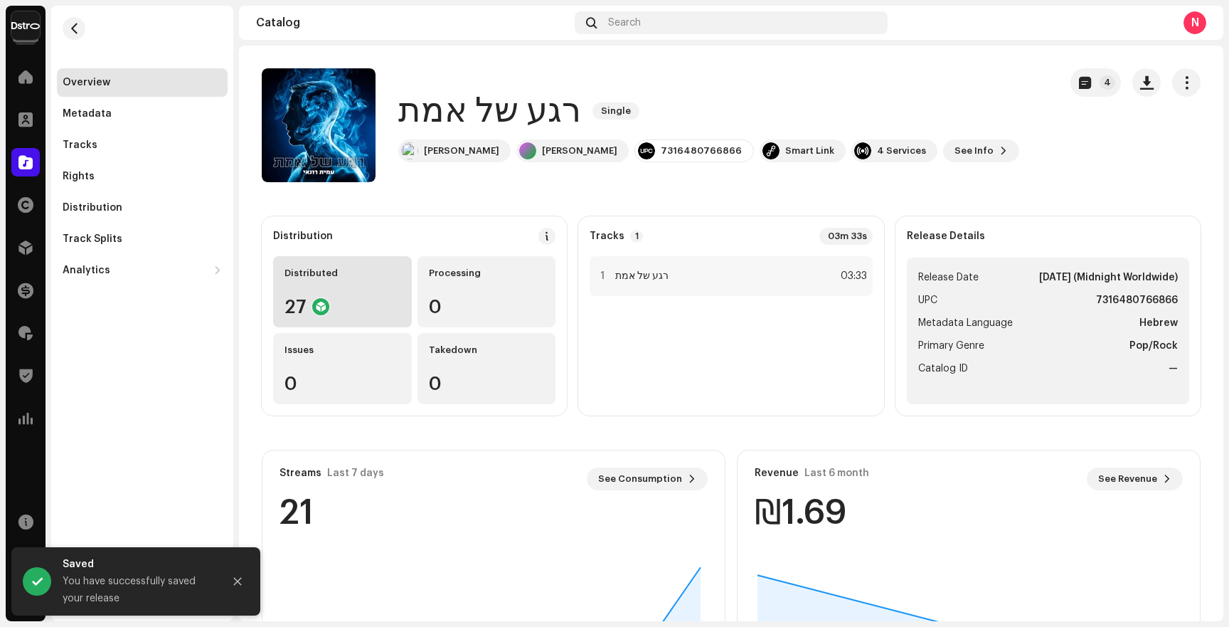
click at [351, 302] on div "27" at bounding box center [343, 306] width 116 height 18
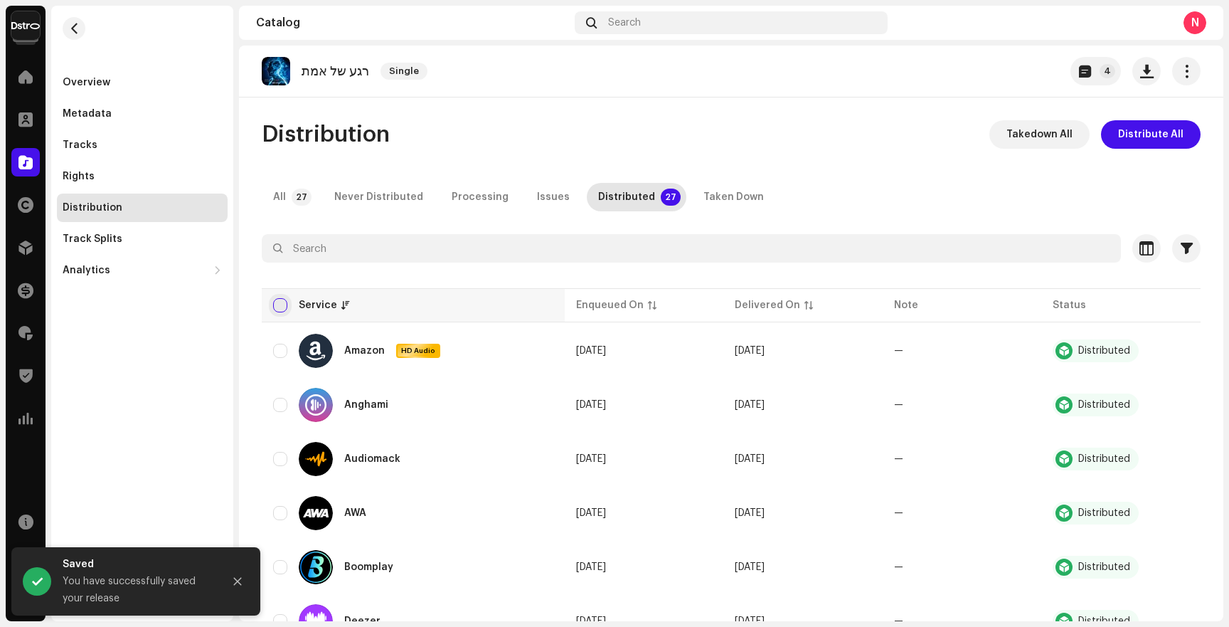
click at [282, 307] on input "checkbox" at bounding box center [280, 305] width 14 height 14
checkbox input "true"
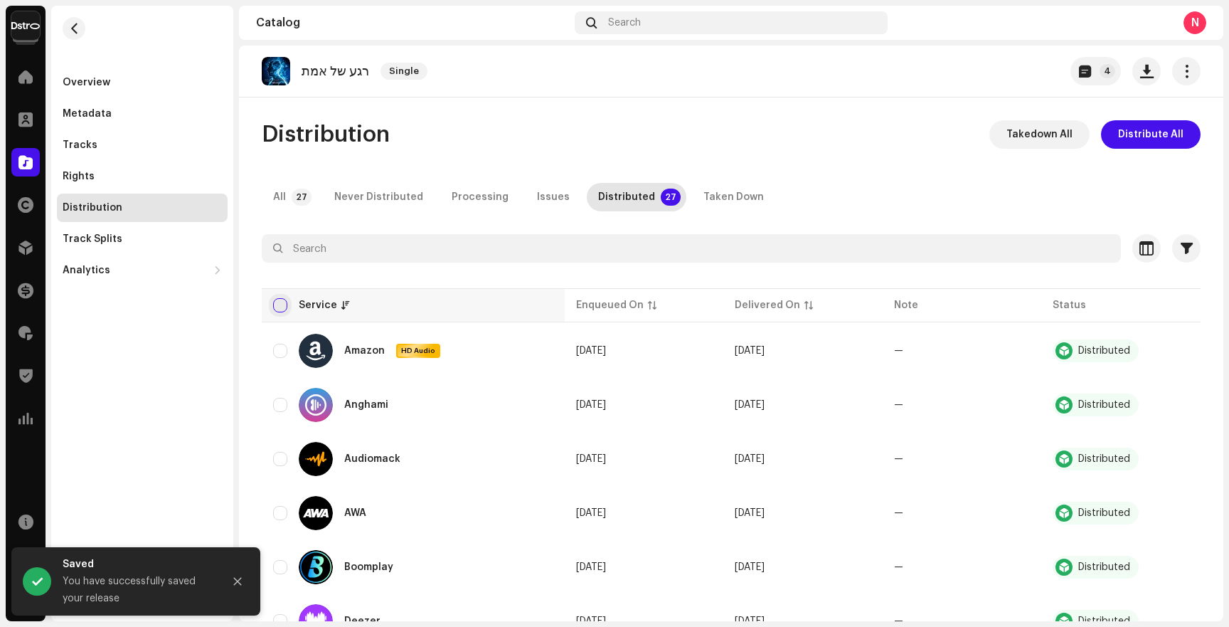
checkbox input "true"
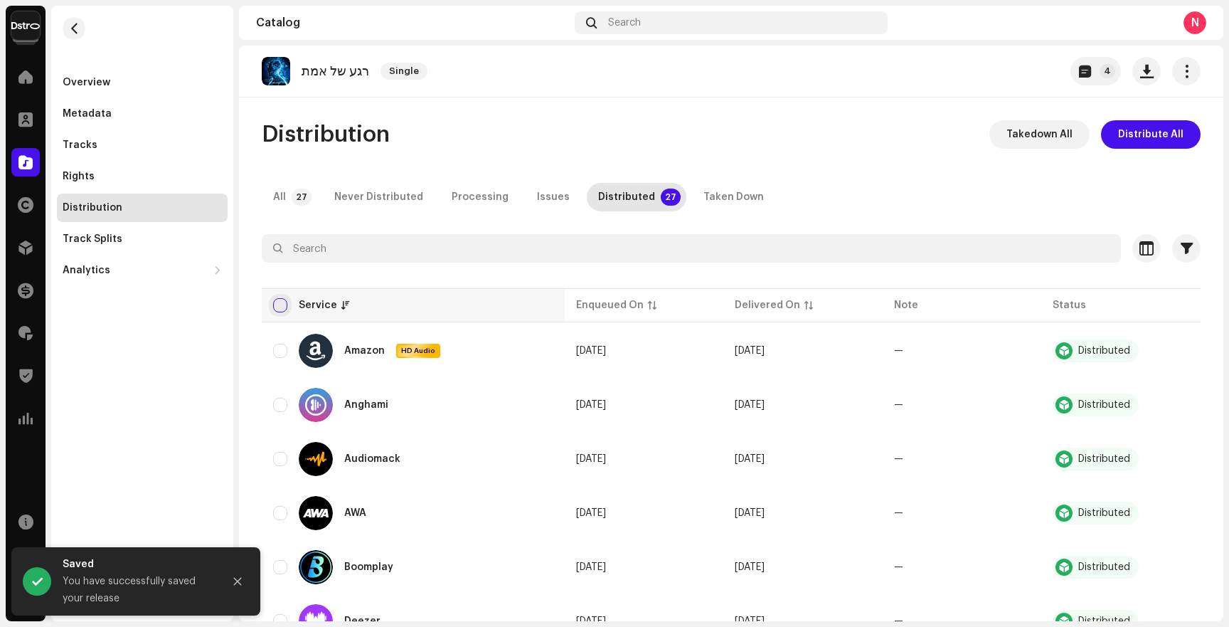
checkbox input "true"
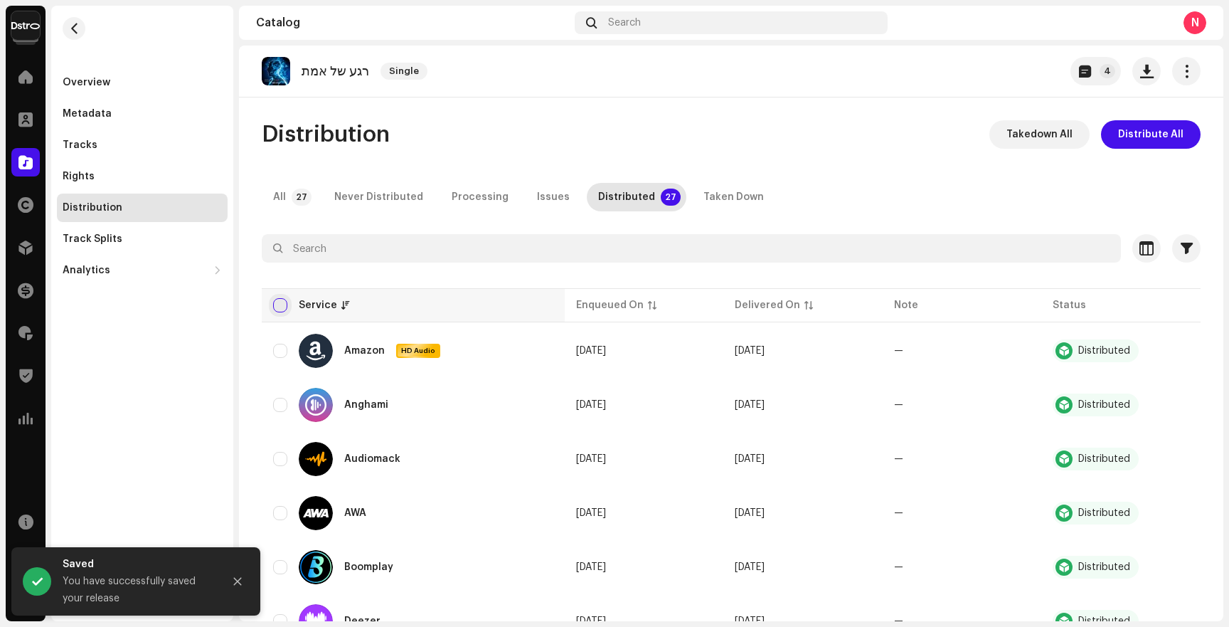
checkbox input "true"
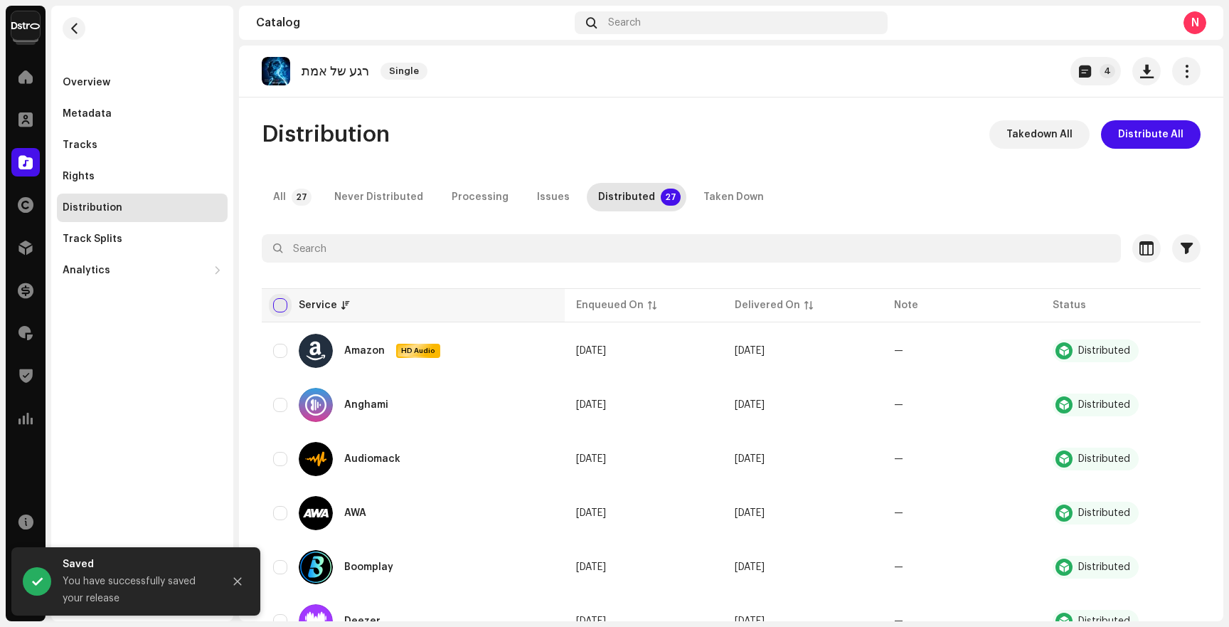
checkbox input "true"
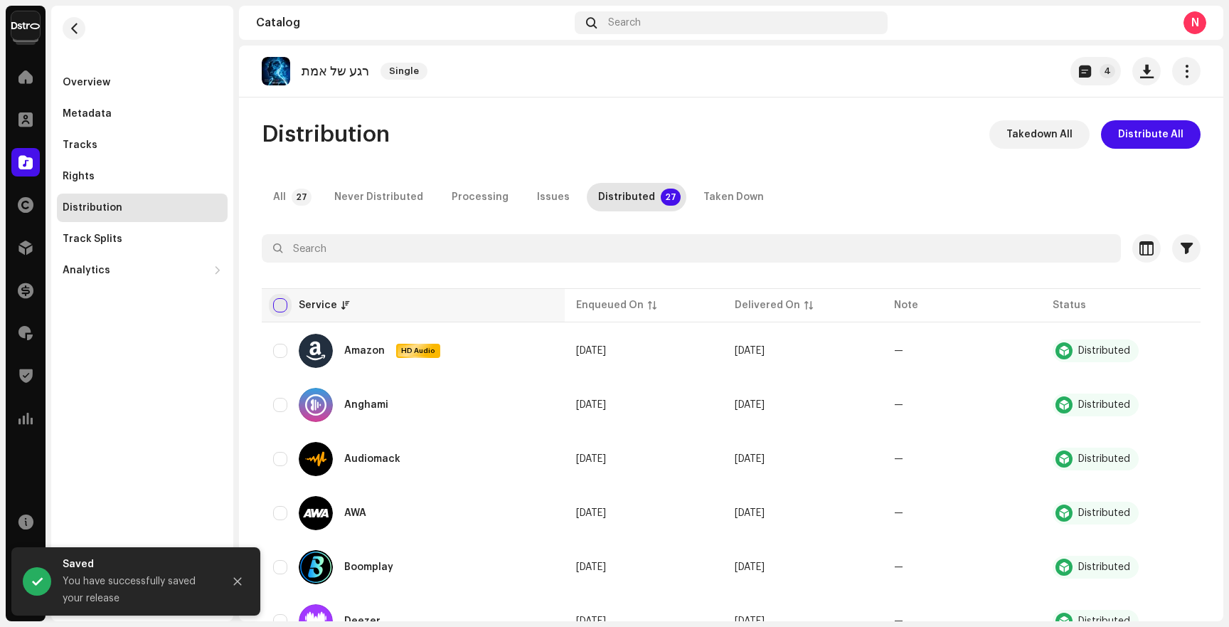
checkbox input "true"
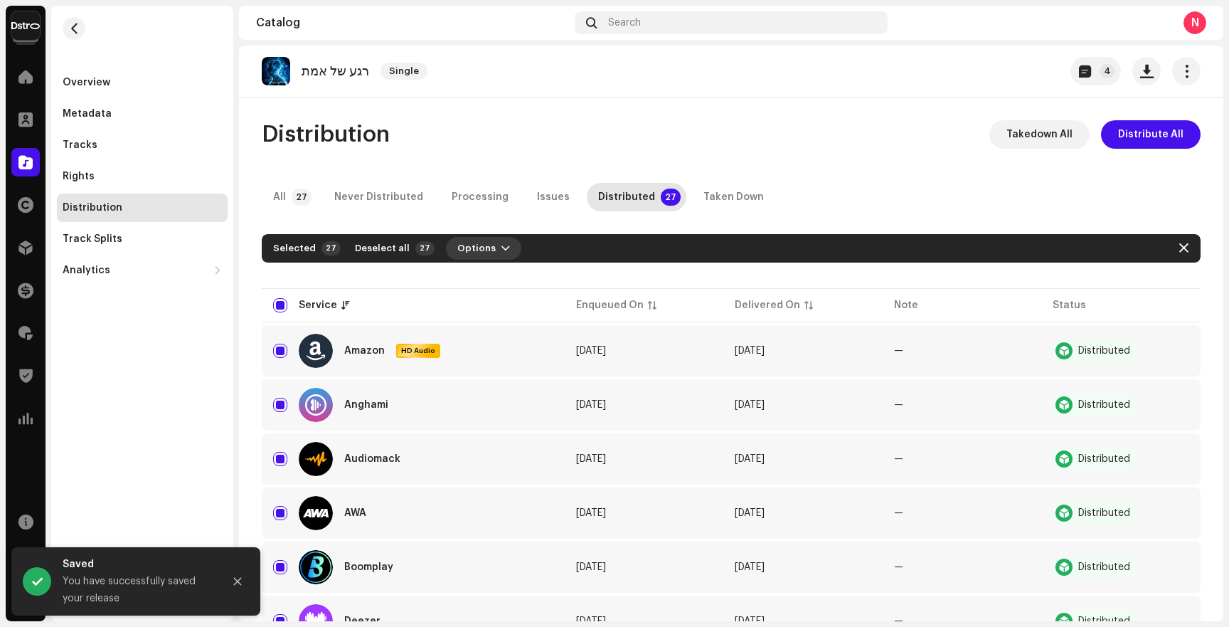
click at [501, 243] on span "button" at bounding box center [505, 248] width 9 height 11
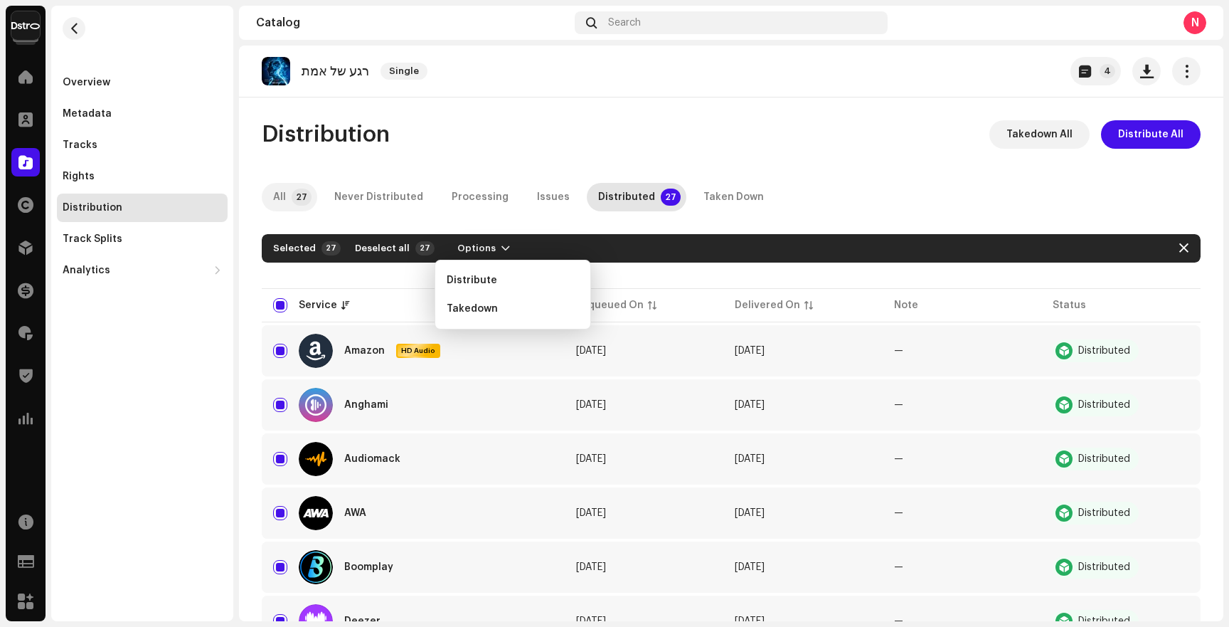
click at [287, 193] on p-tab "All 27" at bounding box center [289, 197] width 55 height 28
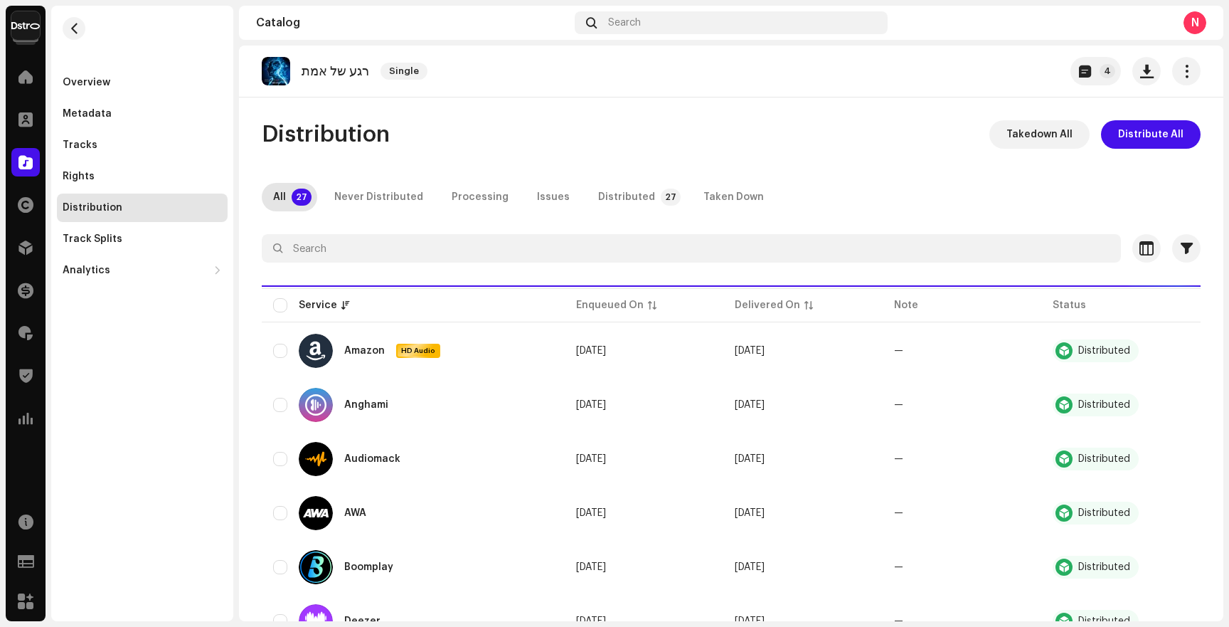
click at [287, 193] on p-tab "All 27" at bounding box center [289, 197] width 55 height 28
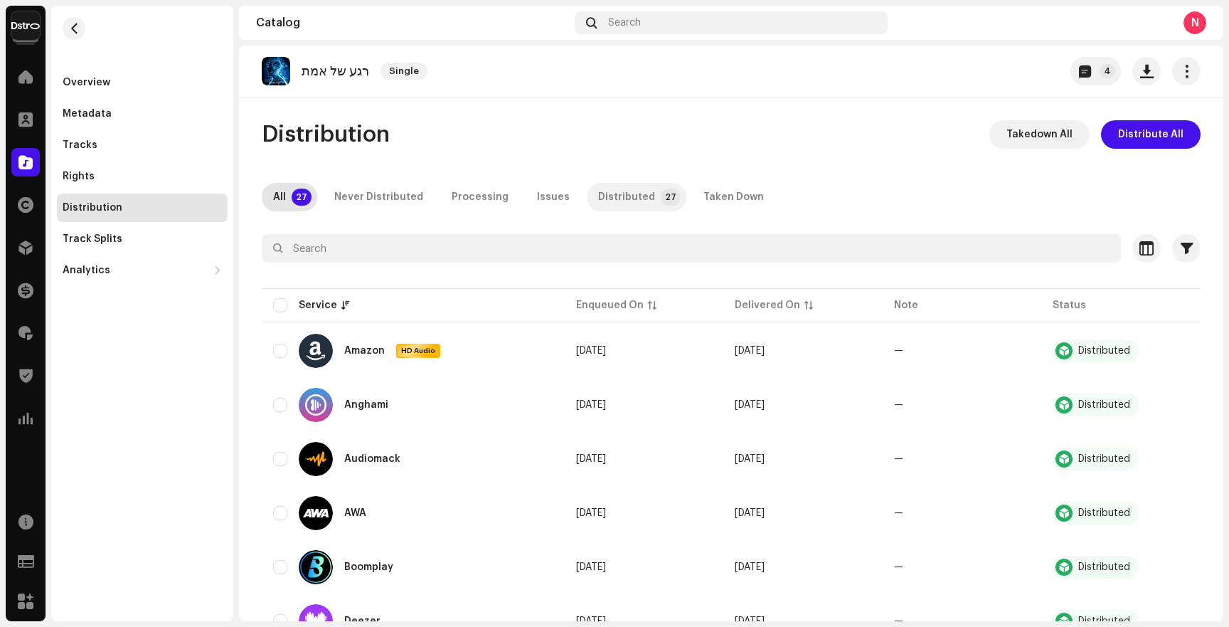
click at [627, 198] on div "Distributed" at bounding box center [626, 197] width 57 height 28
click at [277, 308] on input "checkbox" at bounding box center [280, 305] width 14 height 14
checkbox input "true"
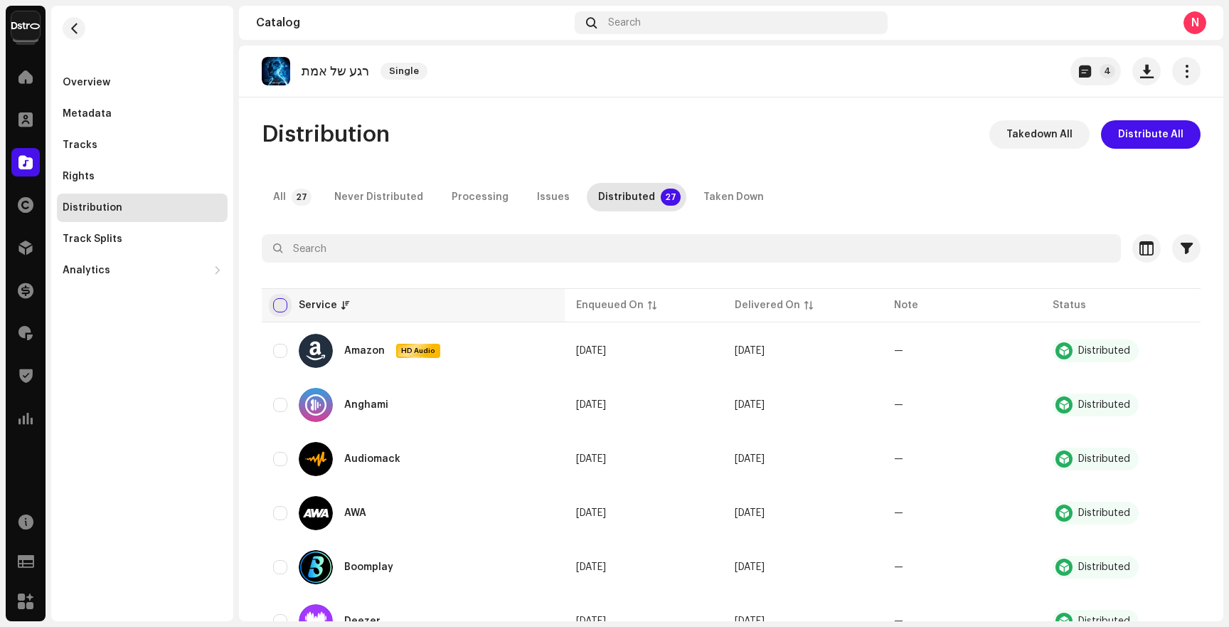
checkbox input "true"
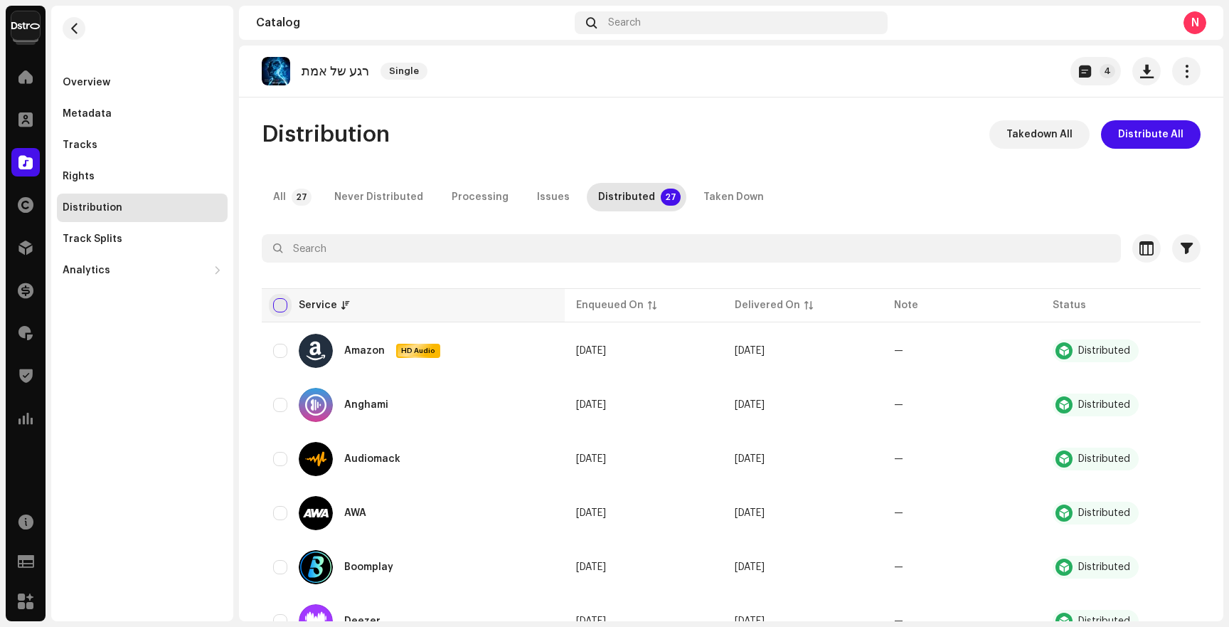
checkbox input "true"
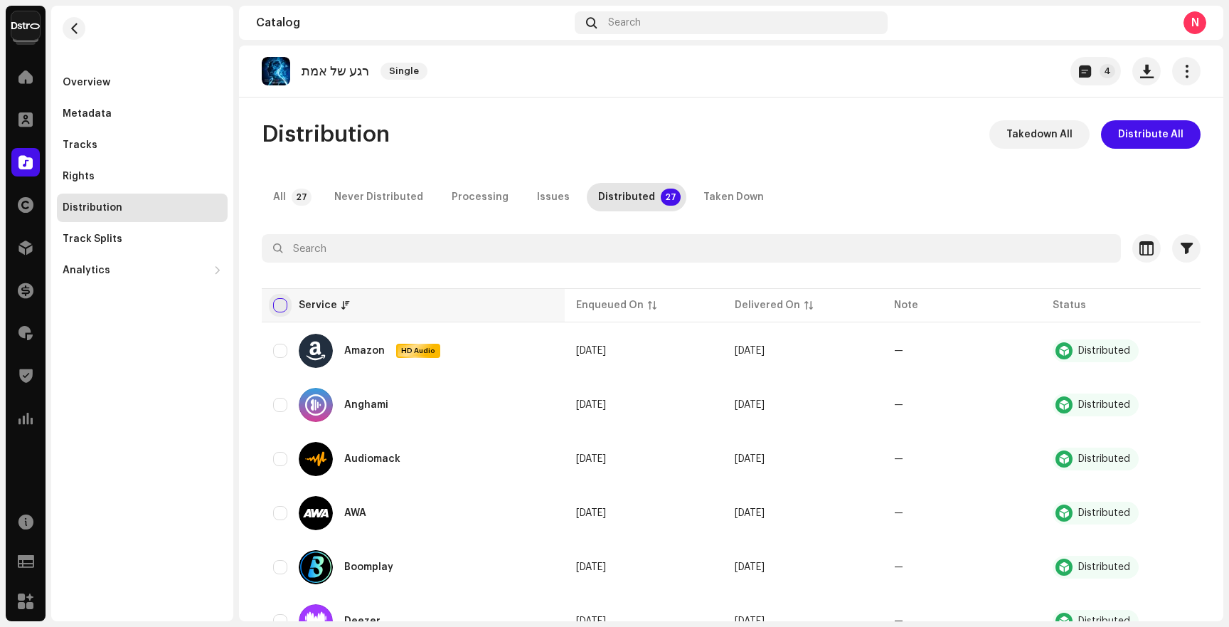
checkbox input "true"
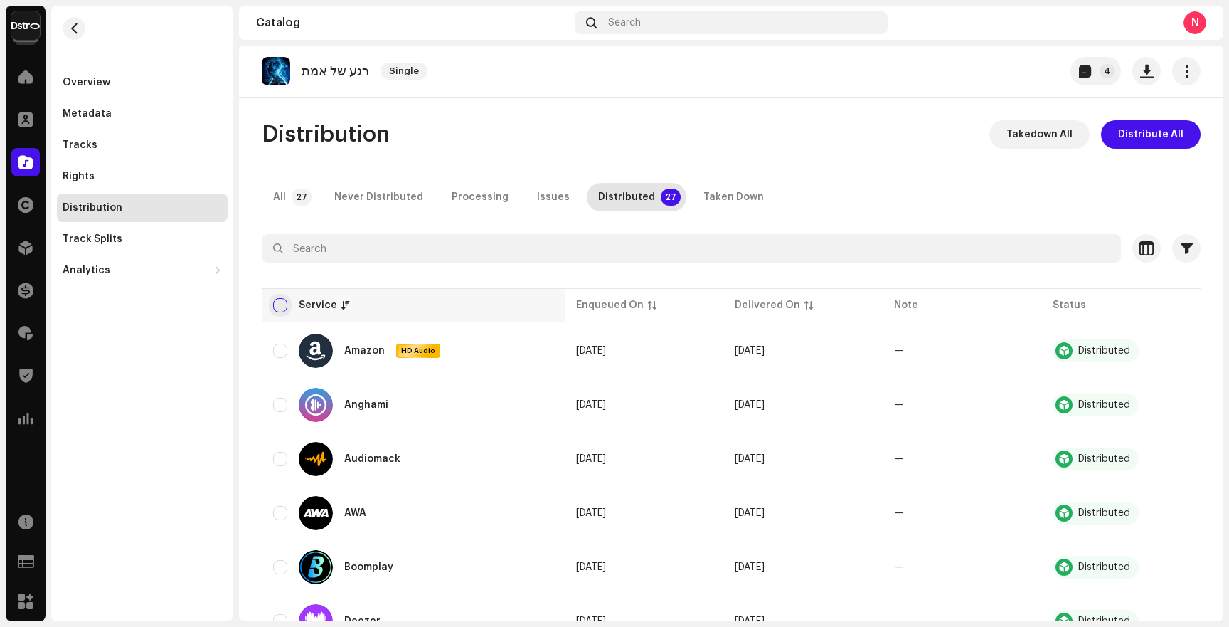
checkbox input "true"
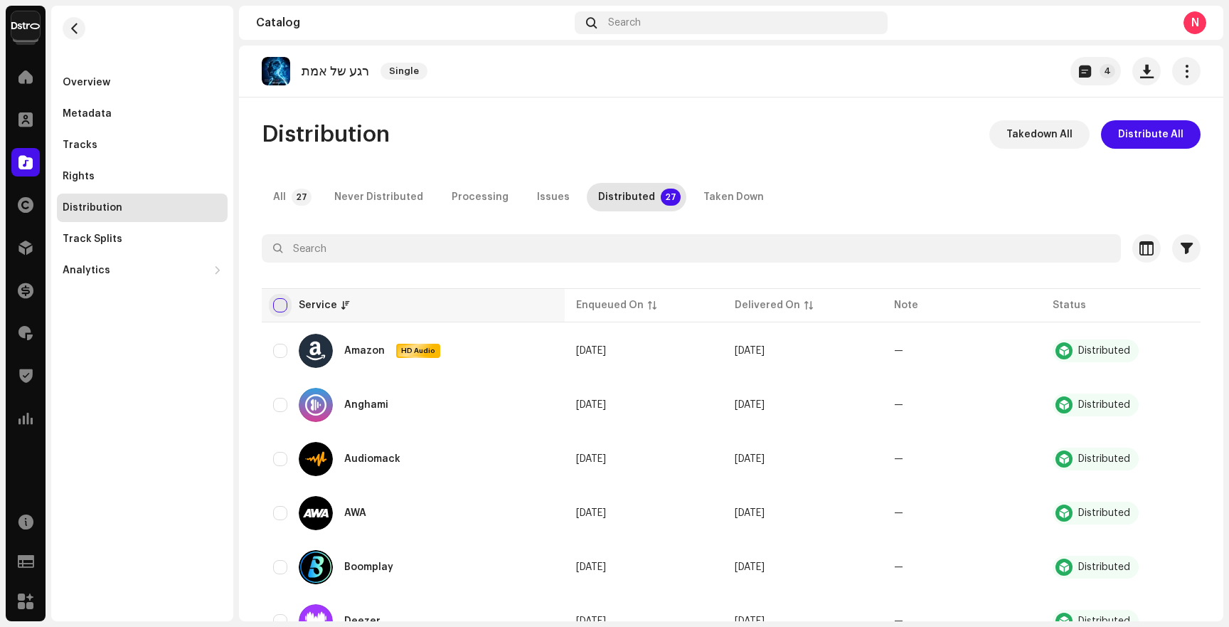
checkbox input "true"
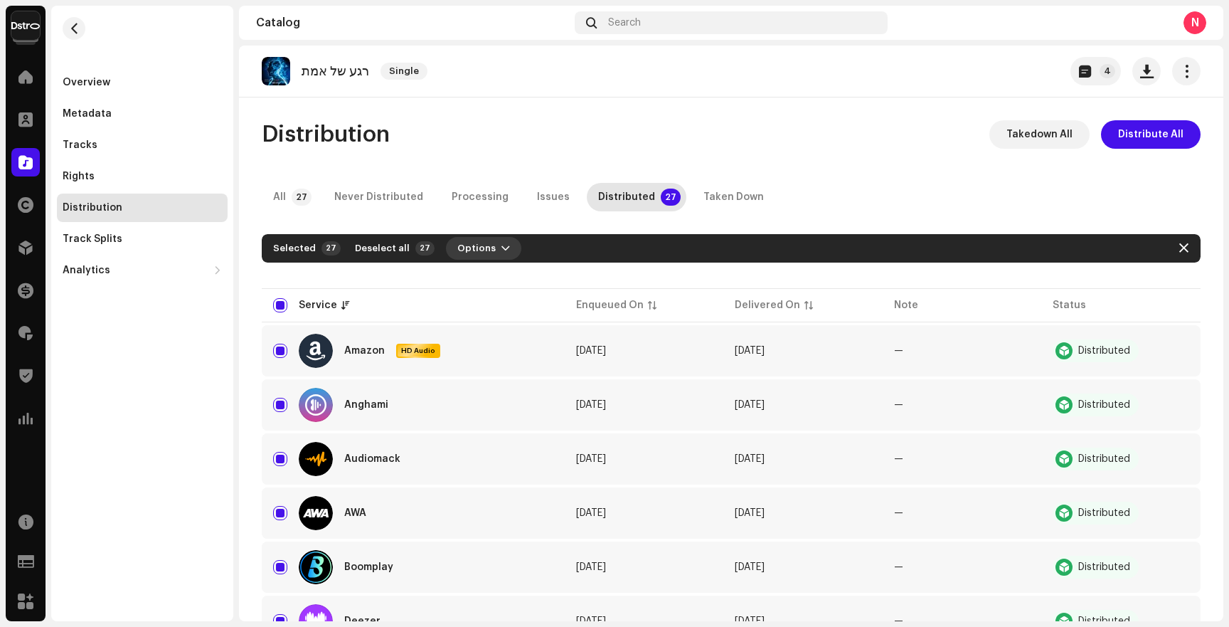
click at [479, 254] on span "Options" at bounding box center [476, 248] width 38 height 28
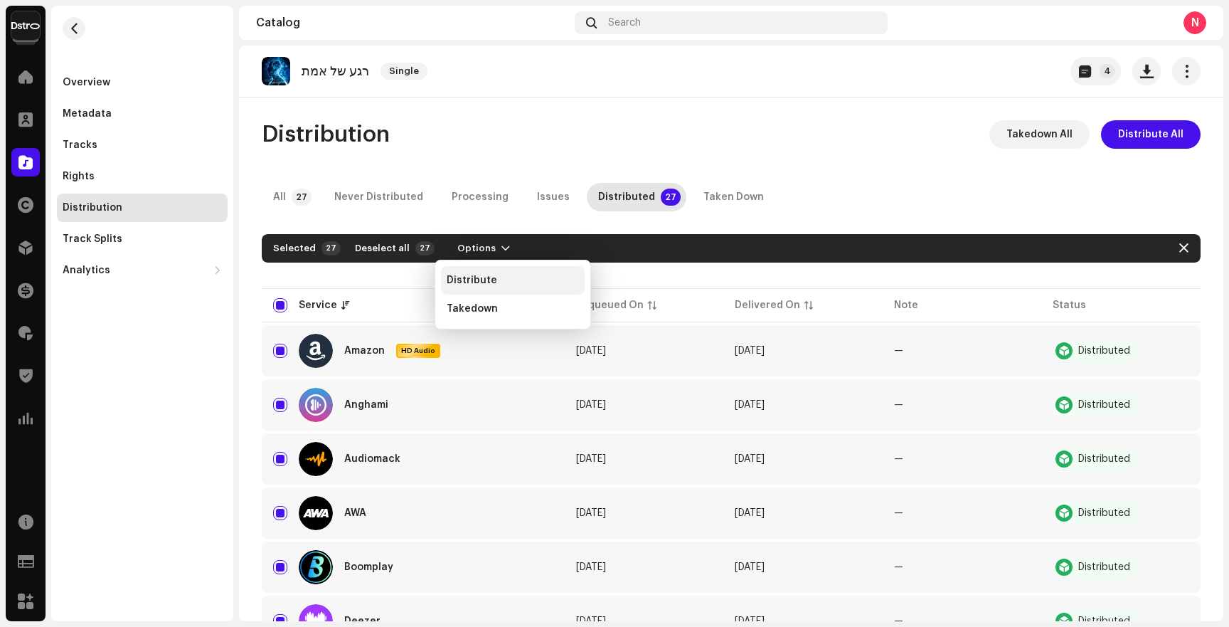
click at [481, 280] on span "Distribute" at bounding box center [472, 280] width 51 height 11
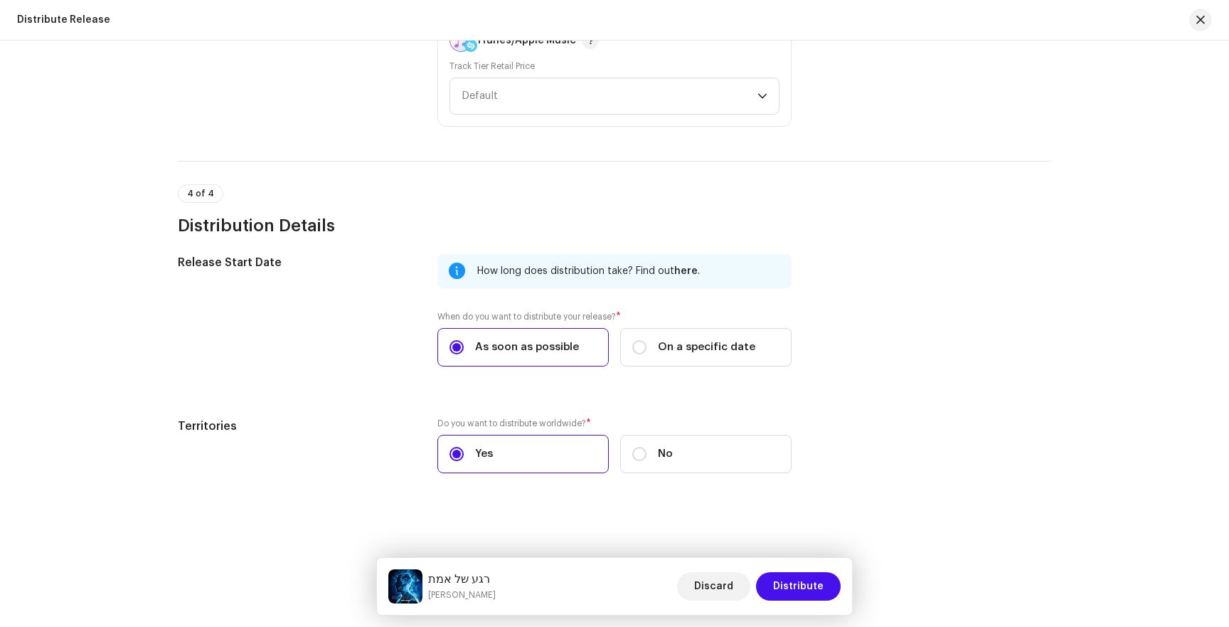
scroll to position [2105, 0]
click at [795, 575] on span "Distribute" at bounding box center [798, 586] width 51 height 28
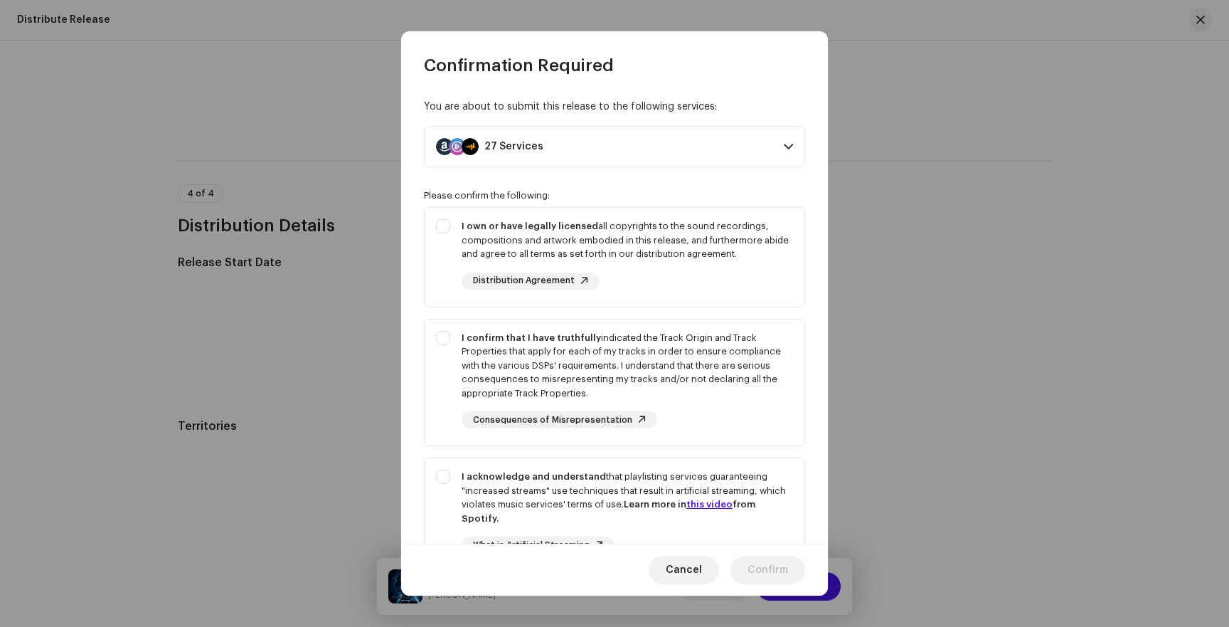
click at [663, 312] on p-selectbutton "I own or have legally licensed all copyrights to the sound recordings, composit…" at bounding box center [614, 400] width 381 height 387
click at [663, 358] on div "I confirm that I have truthfully indicated the Track Origin and Track Propertie…" at bounding box center [627, 366] width 331 height 70
checkbox input "true"
click at [671, 272] on div "I own or have legally licensed all copyrights to the sound recordings, composit…" at bounding box center [627, 254] width 331 height 70
checkbox input "true"
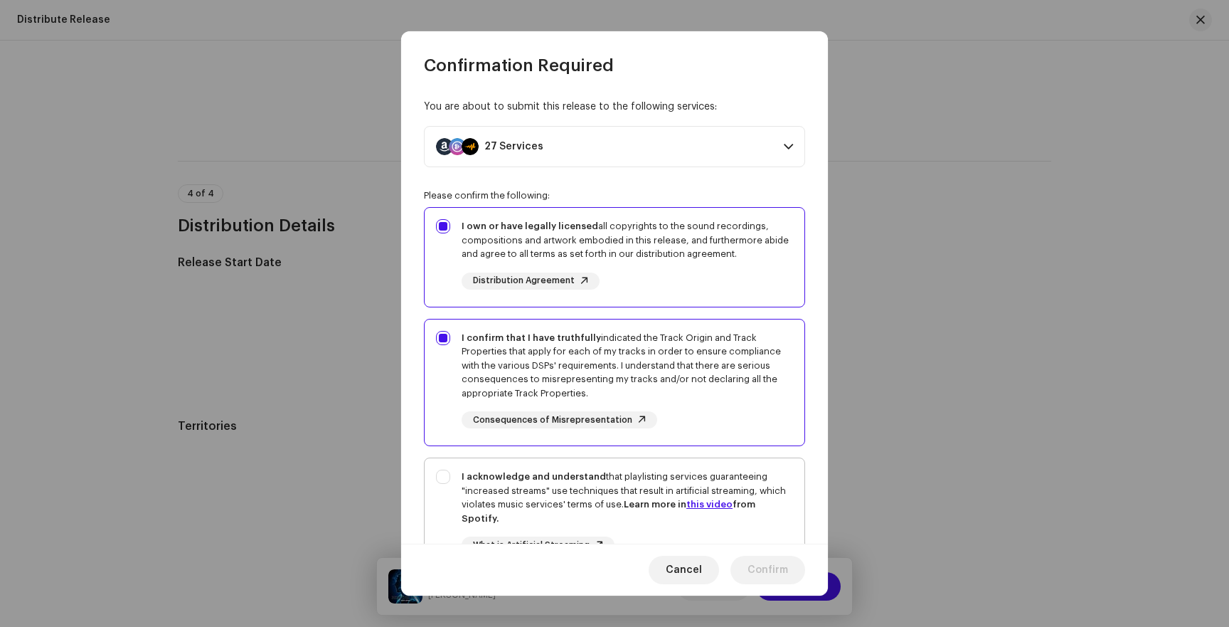
click at [642, 472] on div "I acknowledge and understand that playlisting services guaranteeing "increased …" at bounding box center [627, 496] width 331 height 55
checkbox input "true"
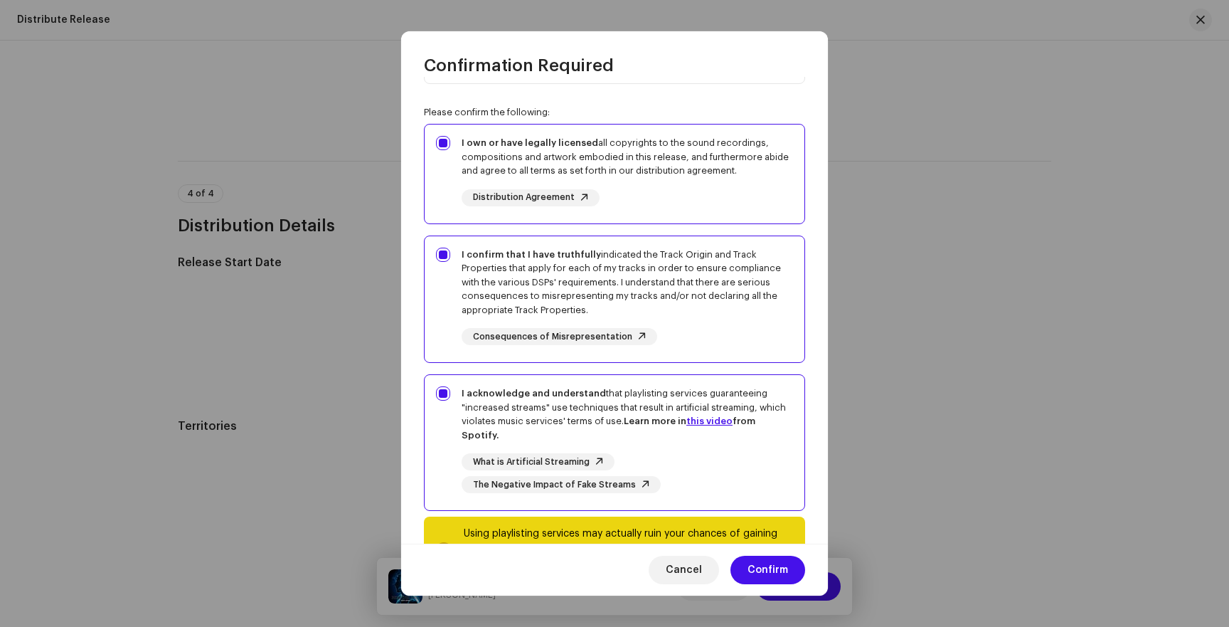
scroll to position [147, 0]
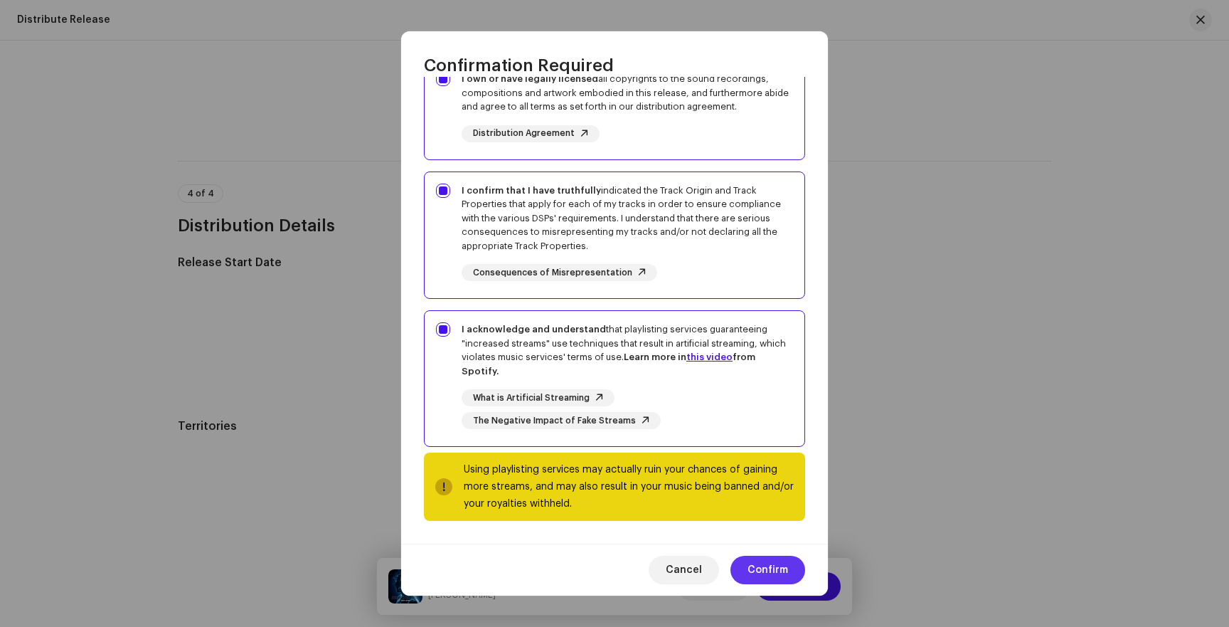
click at [760, 577] on span "Confirm" at bounding box center [768, 570] width 41 height 28
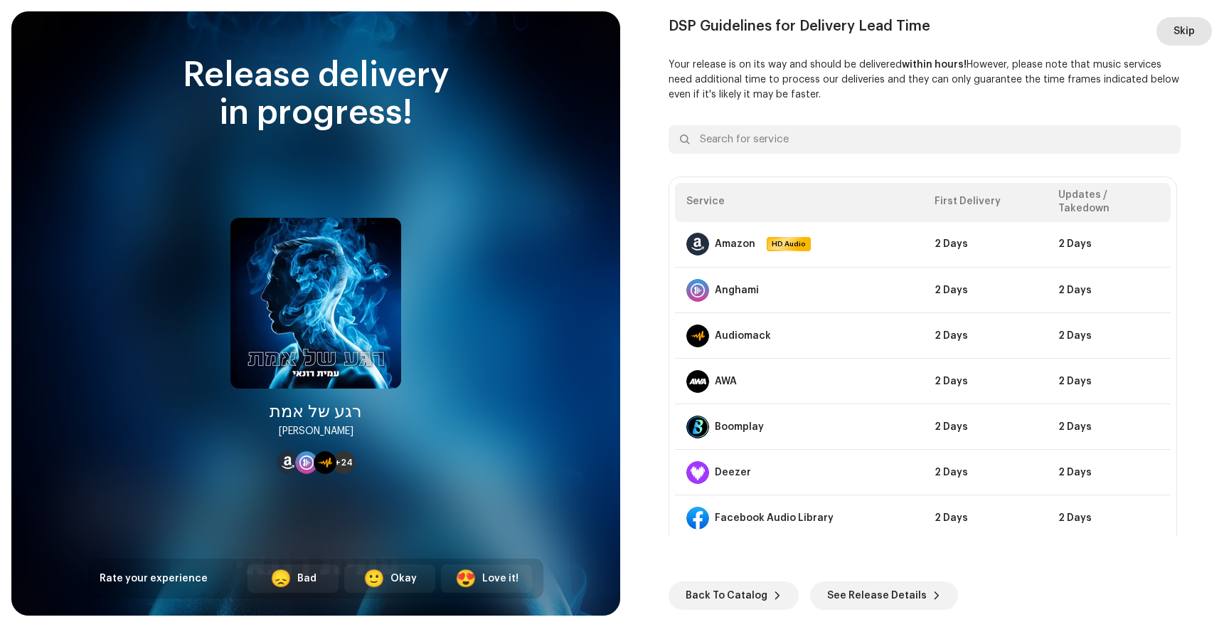
click at [1194, 34] on span "Skip" at bounding box center [1184, 31] width 21 height 28
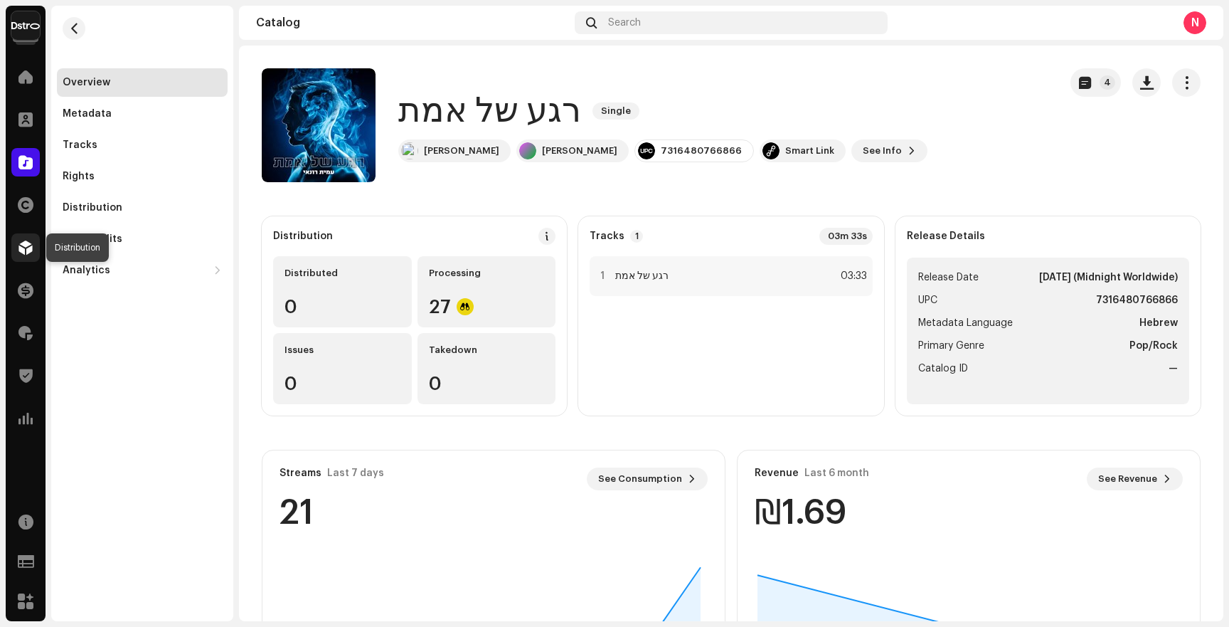
click at [26, 249] on span at bounding box center [25, 247] width 14 height 11
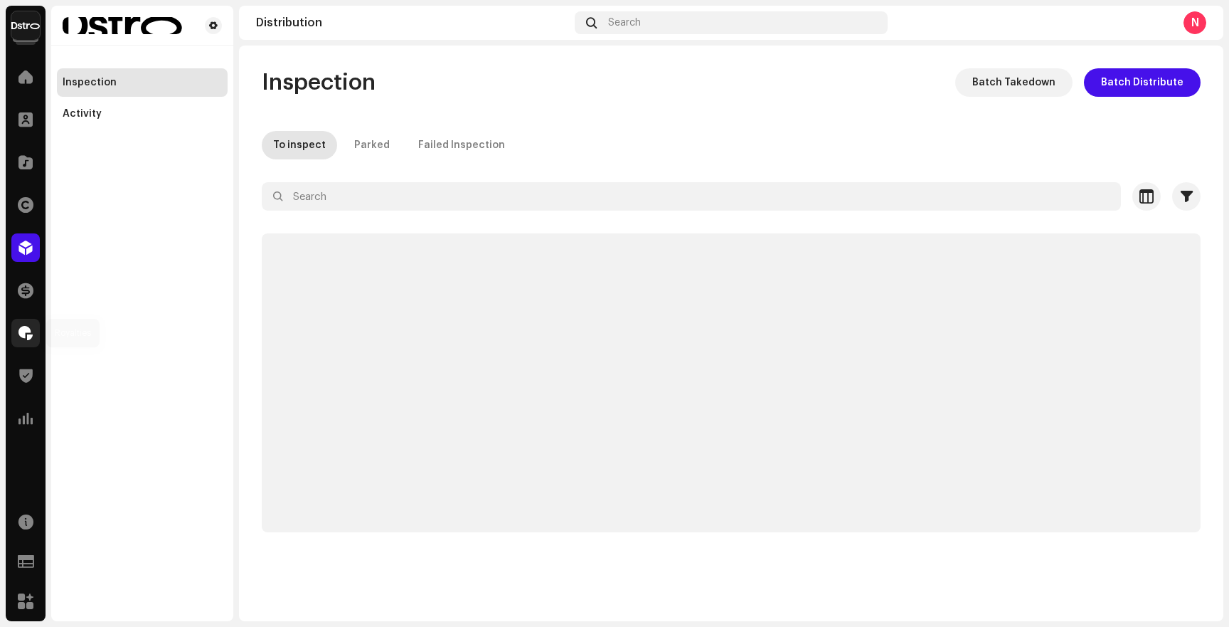
click at [28, 340] on div at bounding box center [25, 333] width 28 height 28
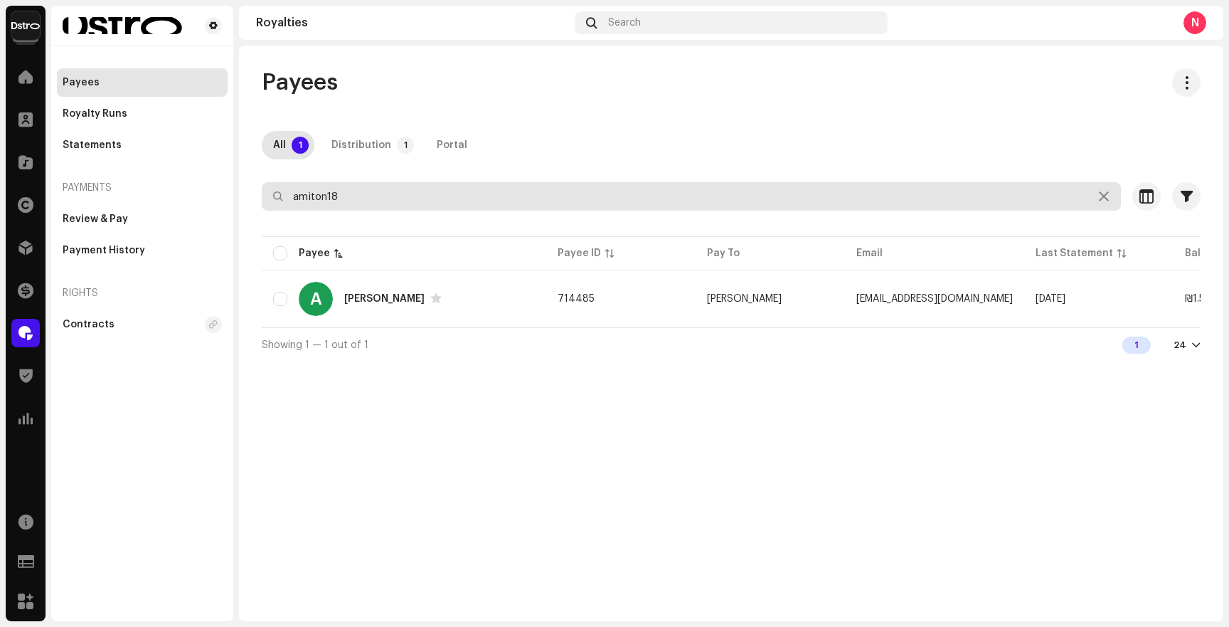
click at [354, 193] on input "amiton18" at bounding box center [691, 196] width 859 height 28
paste input "or28901"
type input "or28901"
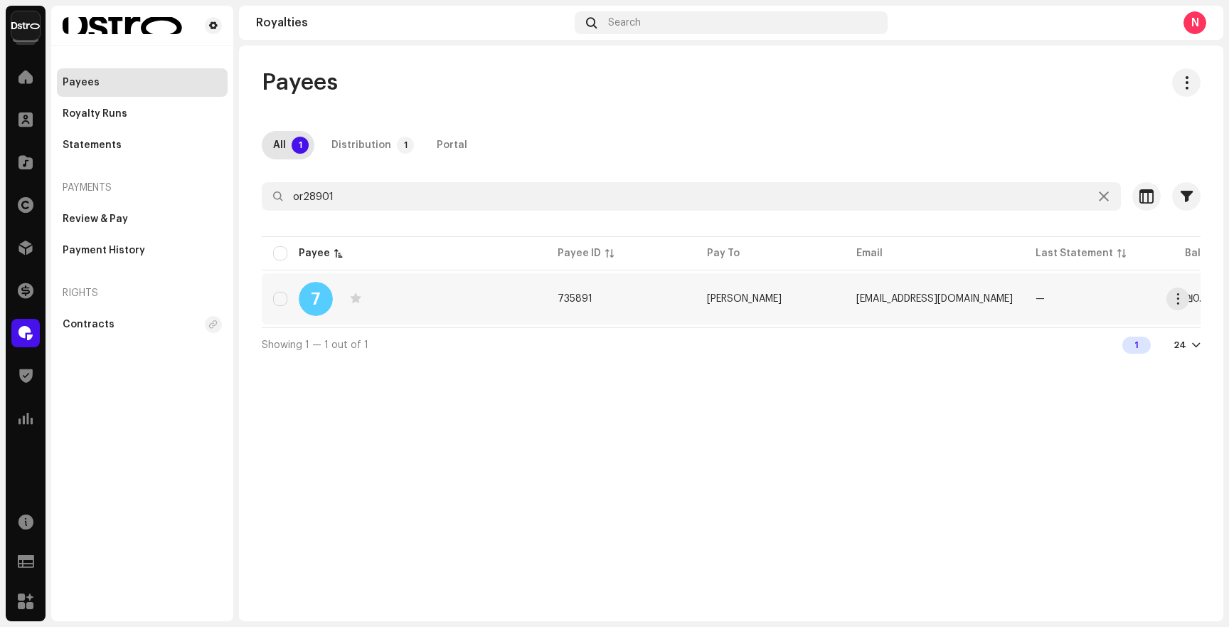
click at [380, 306] on div "7" at bounding box center [404, 299] width 262 height 34
click at [1178, 301] on span "button" at bounding box center [1178, 298] width 11 height 11
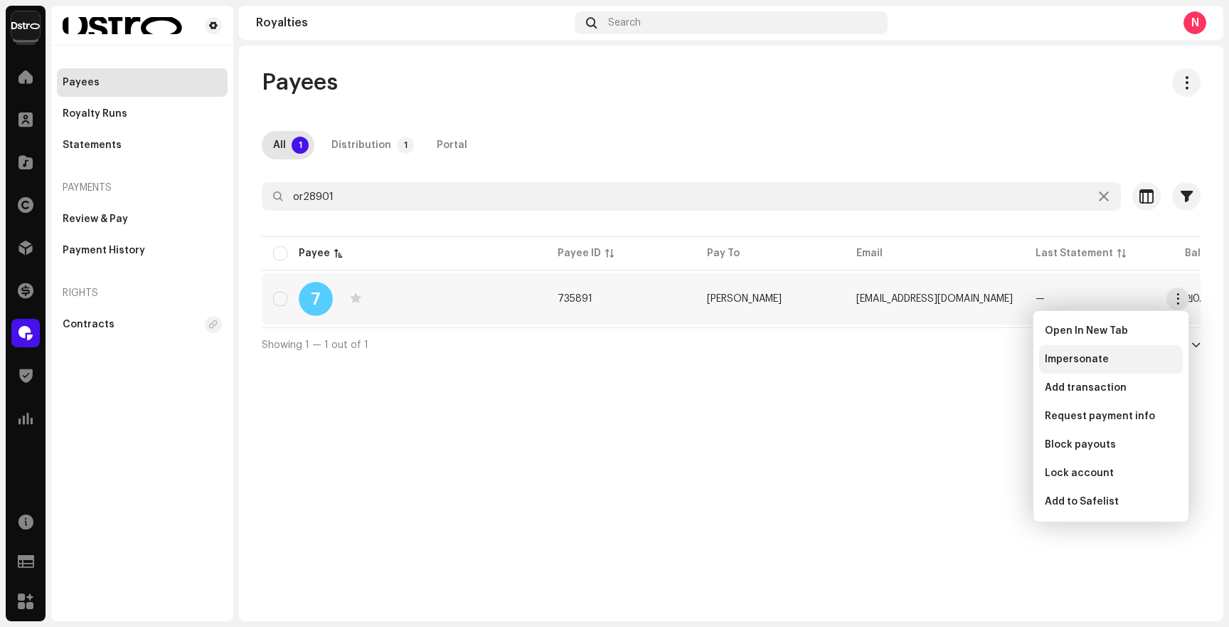
click at [1136, 359] on div "Impersonate" at bounding box center [1111, 359] width 132 height 11
